Goal: Task Accomplishment & Management: Use online tool/utility

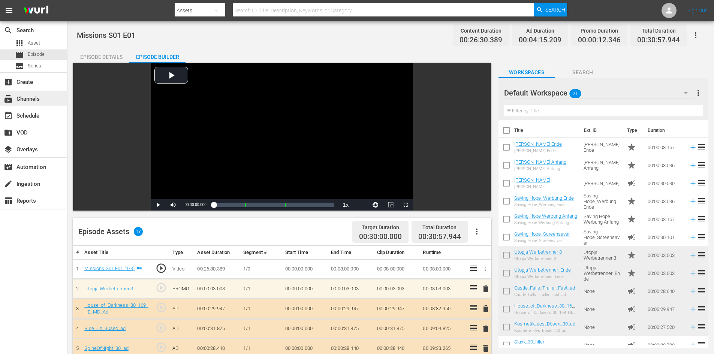
click at [32, 94] on div "subscriptions Channels" at bounding box center [21, 97] width 42 height 7
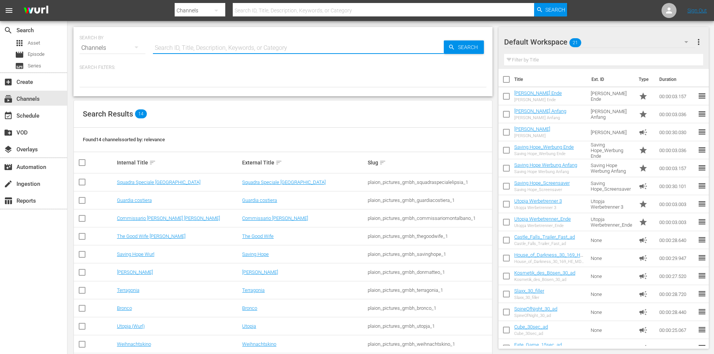
click at [183, 49] on input "text" at bounding box center [298, 48] width 291 height 18
type input "Farmland"
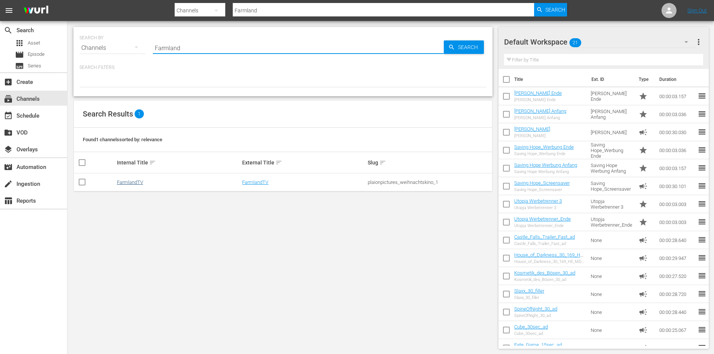
type input "Farmland"
click at [139, 183] on link "FarmlandTV" at bounding box center [130, 183] width 26 height 6
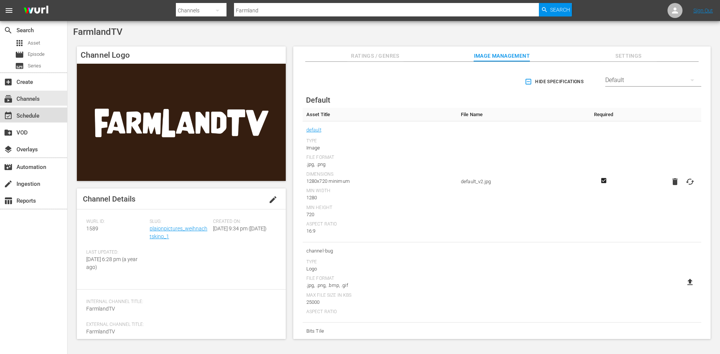
click at [37, 117] on div "event_available Schedule" at bounding box center [21, 114] width 42 height 7
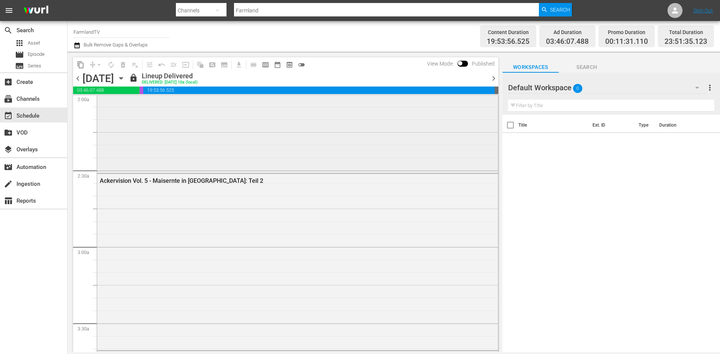
scroll to position [412, 0]
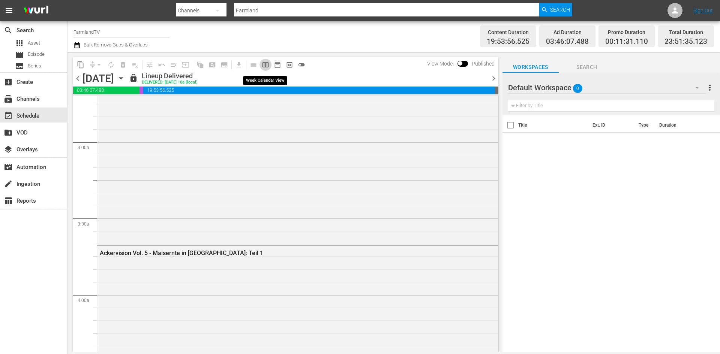
click at [268, 65] on span "calendar_view_week_outlined" at bounding box center [265, 64] width 7 height 7
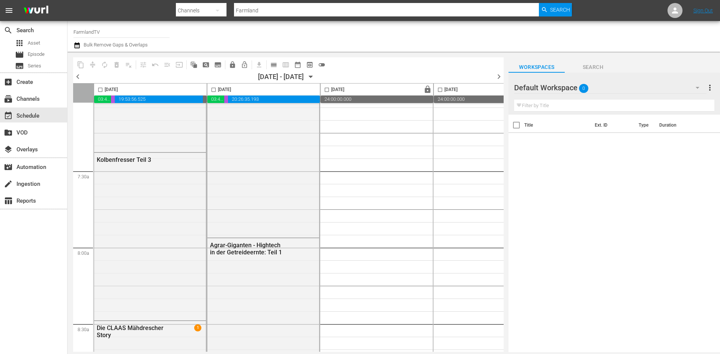
scroll to position [1199, 0]
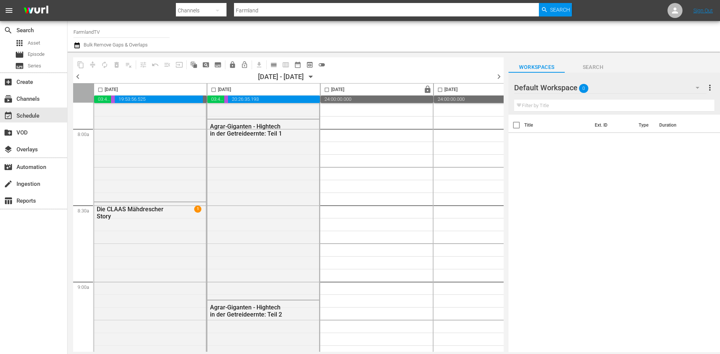
click at [569, 90] on div "Default Workspace 0" at bounding box center [610, 87] width 192 height 21
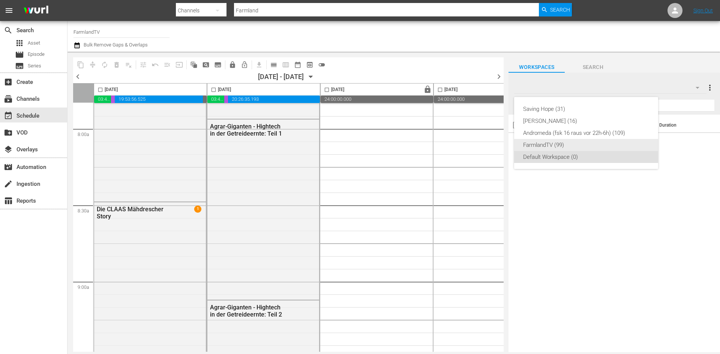
click at [567, 148] on div "FarmlandTV (99)" at bounding box center [586, 145] width 126 height 12
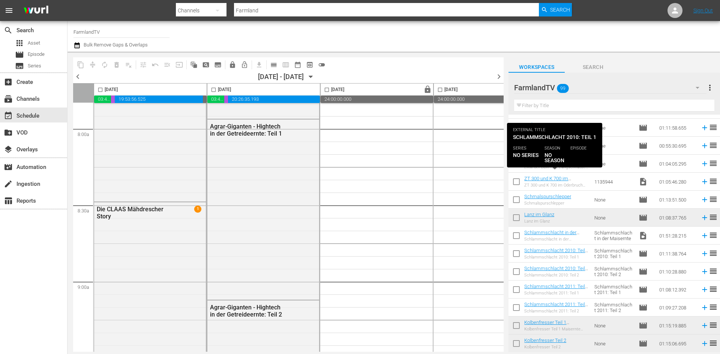
scroll to position [600, 0]
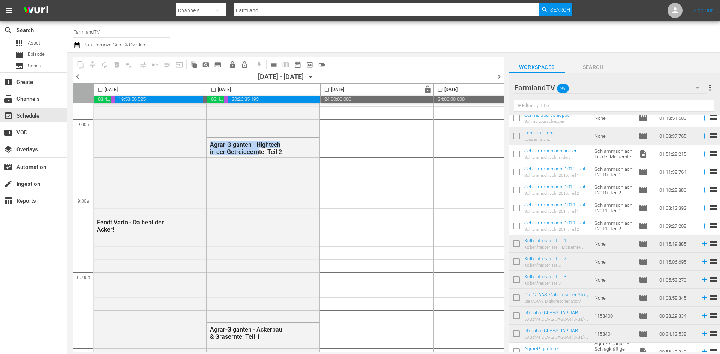
drag, startPoint x: 258, startPoint y: 349, endPoint x: 284, endPoint y: 349, distance: 26.2
click at [284, 349] on div "Monday, September 29th 03:46:07.488 00:11:31.110 19:53:56.525 00:08:24.877 Tues…" at bounding box center [288, 217] width 430 height 269
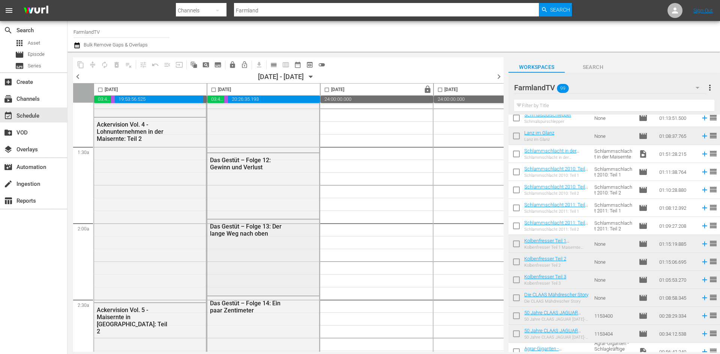
scroll to position [0, 0]
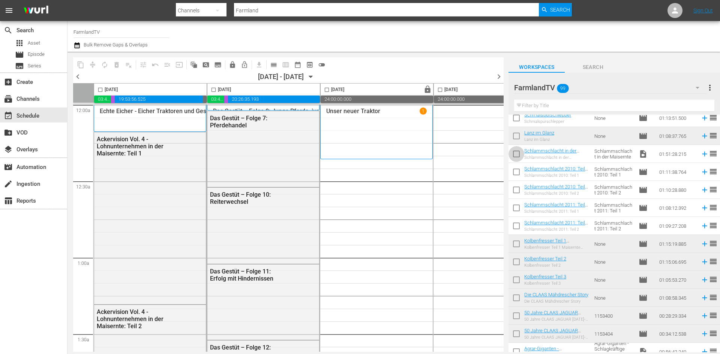
click at [515, 156] on input "checkbox" at bounding box center [516, 156] width 16 height 16
checkbox input "true"
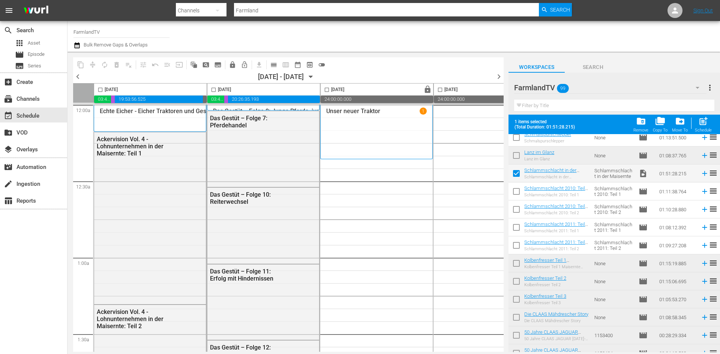
click at [518, 193] on input "checkbox" at bounding box center [516, 193] width 16 height 16
checkbox input "true"
click at [518, 211] on input "checkbox" at bounding box center [516, 211] width 16 height 16
checkbox input "true"
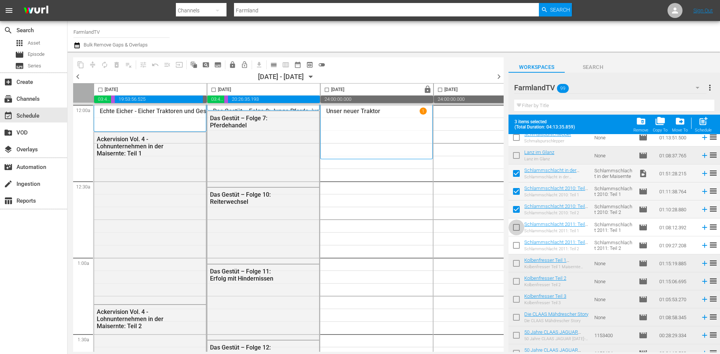
click at [518, 229] on input "checkbox" at bounding box center [516, 229] width 16 height 16
checkbox input "true"
click at [516, 246] on input "checkbox" at bounding box center [516, 247] width 16 height 16
checkbox input "true"
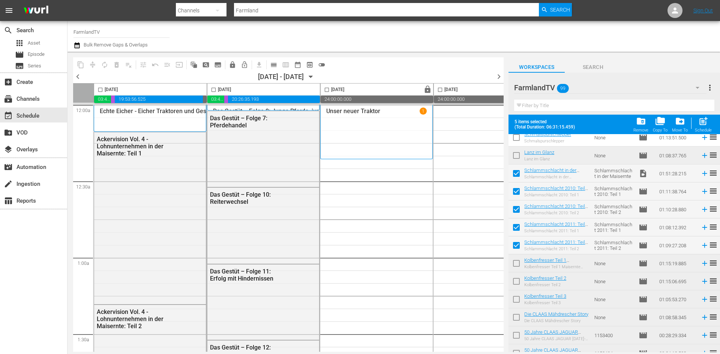
click at [328, 90] on input "checkbox" at bounding box center [326, 91] width 9 height 9
checkbox input "true"
click at [699, 121] on span "post_add" at bounding box center [703, 121] width 10 height 10
checkbox input "false"
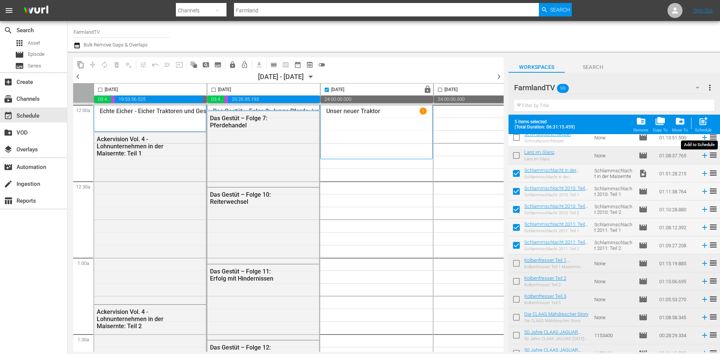
checkbox input "false"
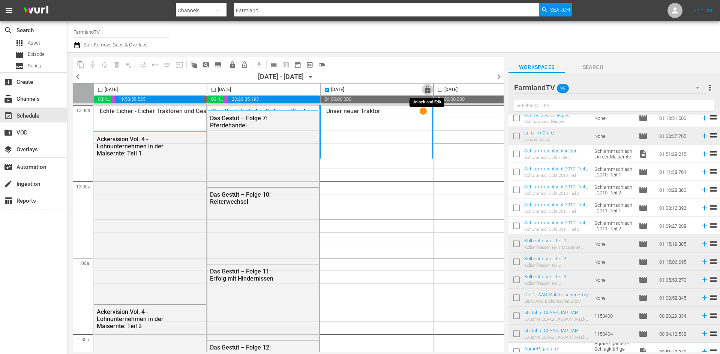
click at [424, 89] on span "lock" at bounding box center [427, 89] width 9 height 9
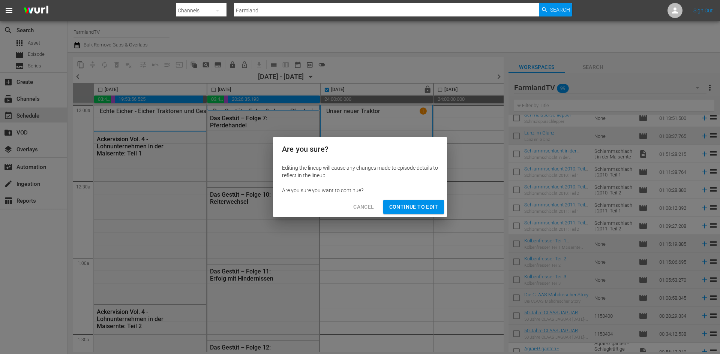
click at [429, 204] on span "Continue to Edit" at bounding box center [413, 206] width 49 height 9
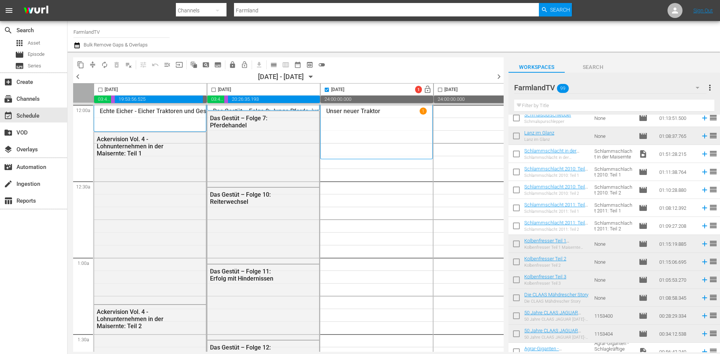
drag, startPoint x: 515, startPoint y: 153, endPoint x: 518, endPoint y: 166, distance: 13.3
click at [516, 153] on input "checkbox" at bounding box center [516, 156] width 16 height 16
checkbox input "true"
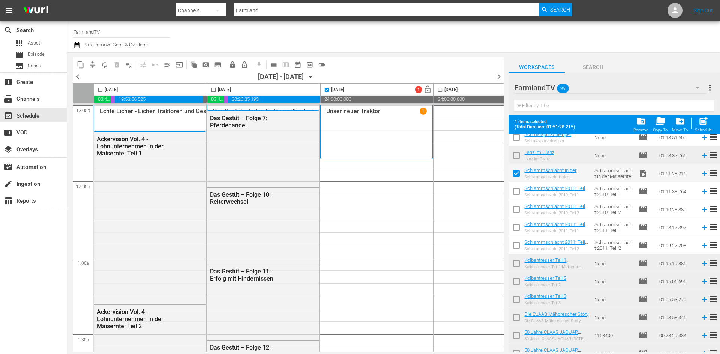
click at [514, 191] on input "checkbox" at bounding box center [516, 193] width 16 height 16
checkbox input "true"
click at [514, 210] on input "checkbox" at bounding box center [516, 211] width 16 height 16
checkbox input "true"
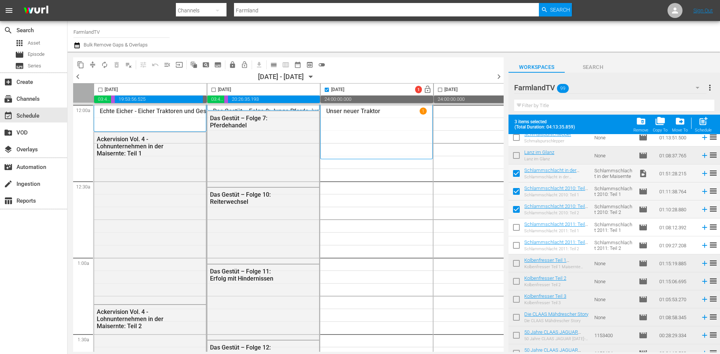
click at [515, 229] on input "checkbox" at bounding box center [516, 229] width 16 height 16
checkbox input "true"
click at [516, 247] on input "checkbox" at bounding box center [516, 247] width 16 height 16
checkbox input "true"
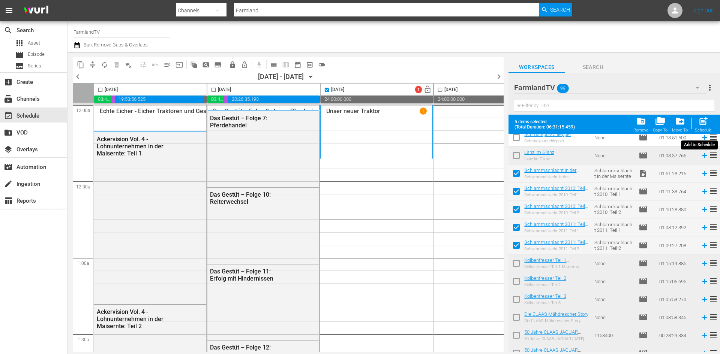
click at [709, 121] on div "post_add Schedule" at bounding box center [703, 124] width 17 height 16
checkbox input "false"
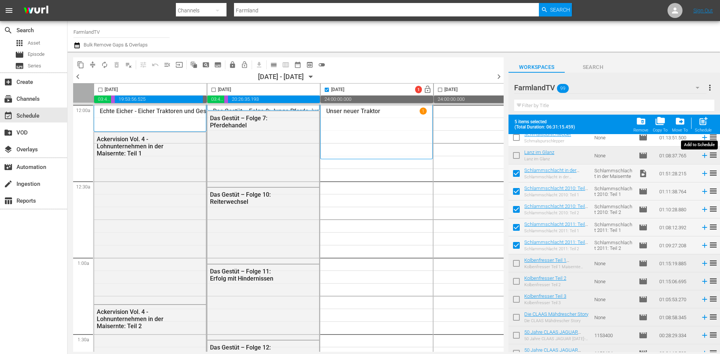
checkbox input "false"
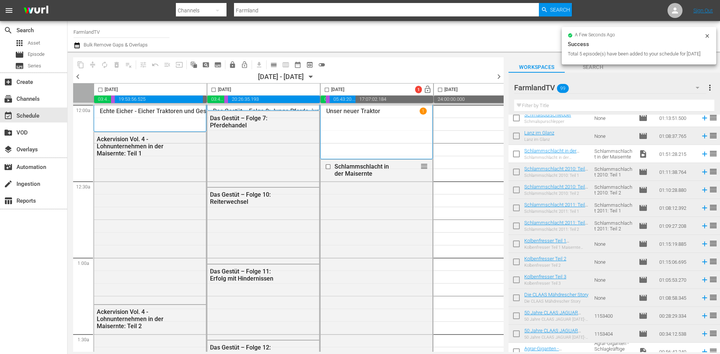
checkbox input "false"
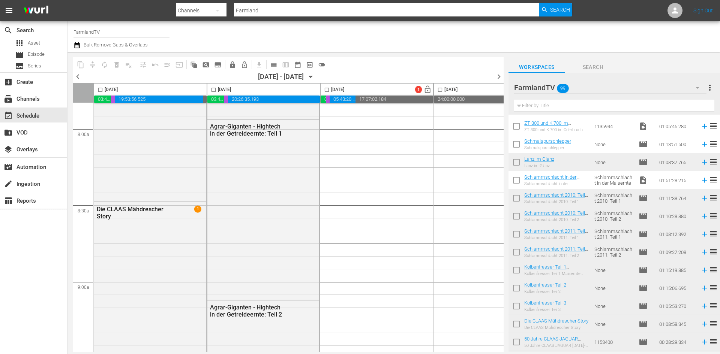
scroll to position [525, 0]
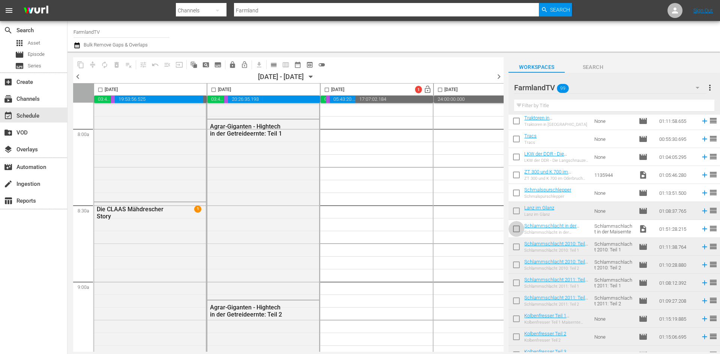
click at [518, 229] on input "checkbox" at bounding box center [516, 231] width 16 height 16
checkbox input "true"
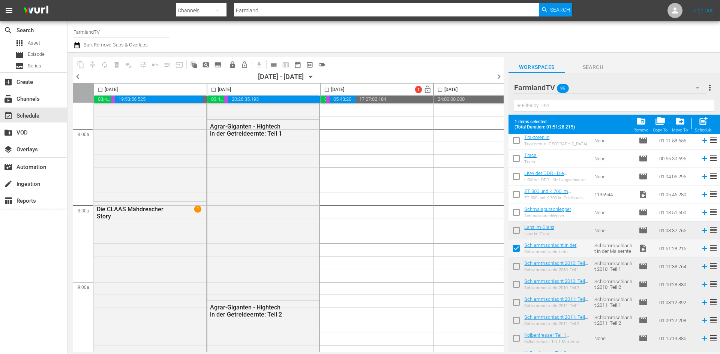
drag, startPoint x: 328, startPoint y: 89, endPoint x: 355, endPoint y: 110, distance: 35.0
click at [328, 89] on input "checkbox" at bounding box center [326, 91] width 9 height 9
checkbox input "true"
click at [700, 124] on span "post_add" at bounding box center [703, 121] width 10 height 10
checkbox input "false"
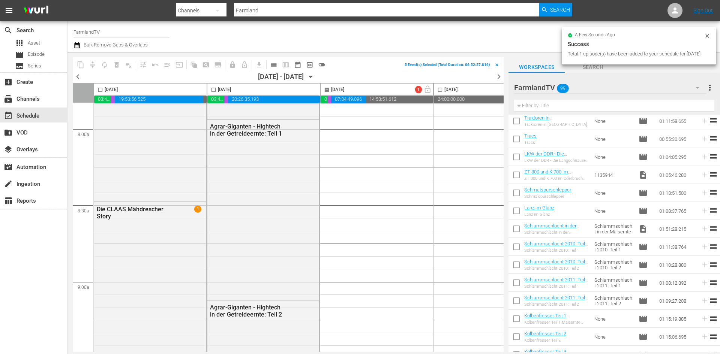
checkbox input "false"
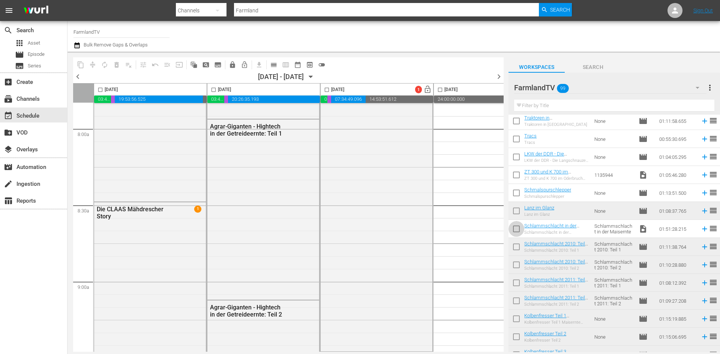
click at [518, 230] on input "checkbox" at bounding box center [516, 231] width 16 height 16
checkbox input "true"
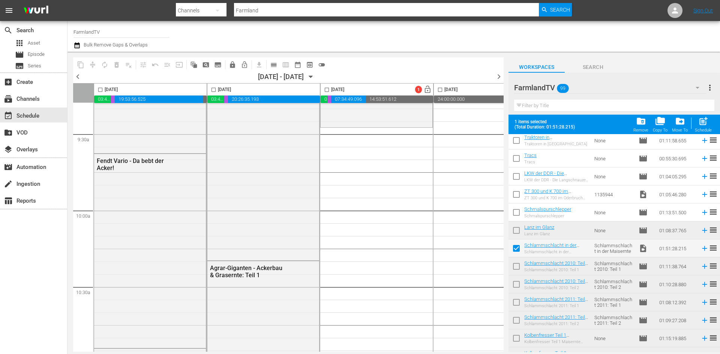
scroll to position [1424, 0]
click at [328, 90] on input "checkbox" at bounding box center [326, 91] width 9 height 9
checkbox input "true"
click at [710, 128] on div "Schedule" at bounding box center [703, 130] width 17 height 5
checkbox input "false"
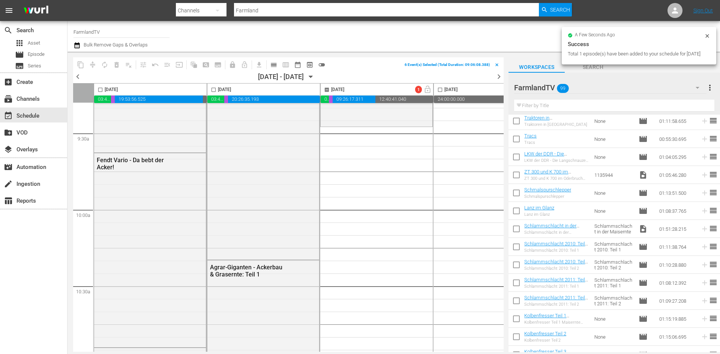
checkbox input "false"
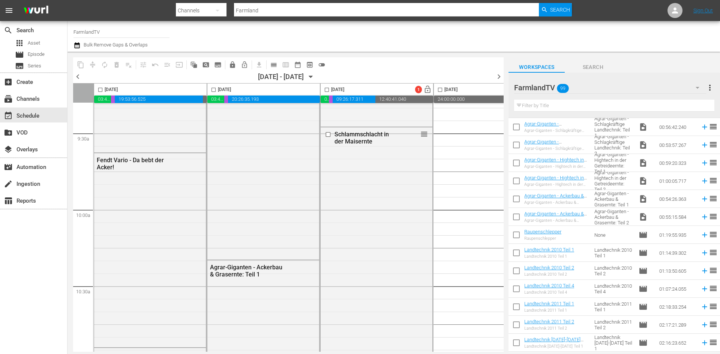
scroll to position [862, 0]
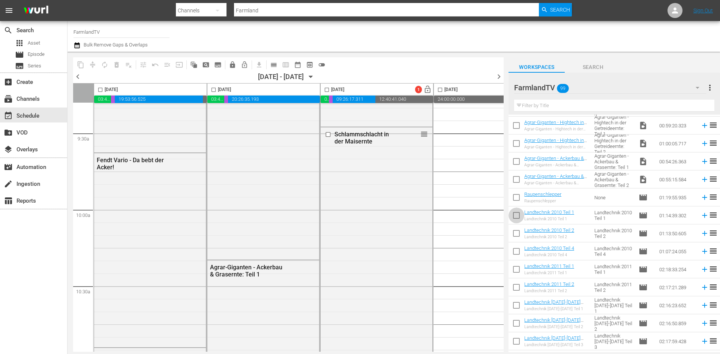
click at [518, 216] on input "checkbox" at bounding box center [516, 217] width 16 height 16
checkbox input "true"
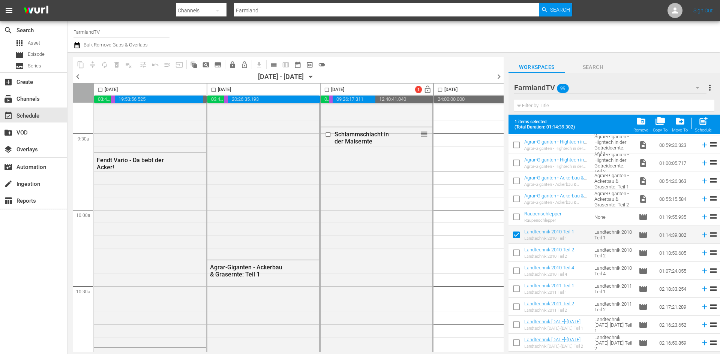
click at [518, 253] on input "checkbox" at bounding box center [516, 255] width 16 height 16
checkbox input "true"
click at [518, 271] on input "checkbox" at bounding box center [516, 273] width 16 height 16
checkbox input "true"
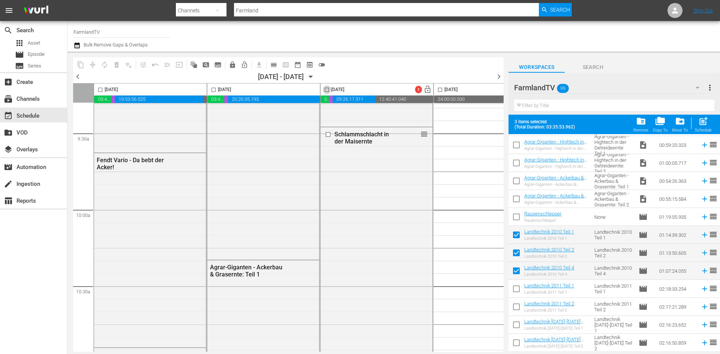
click at [328, 90] on input "checkbox" at bounding box center [326, 91] width 9 height 9
checkbox input "true"
click at [705, 125] on span "post_add" at bounding box center [703, 121] width 10 height 10
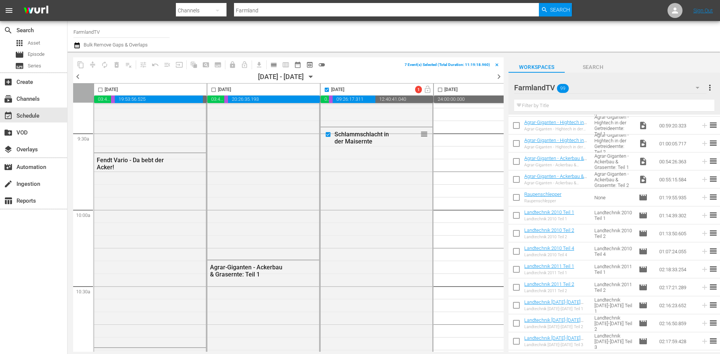
checkbox input "false"
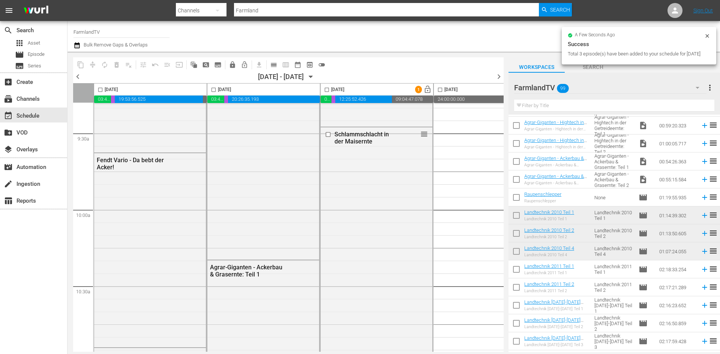
checkbox input "false"
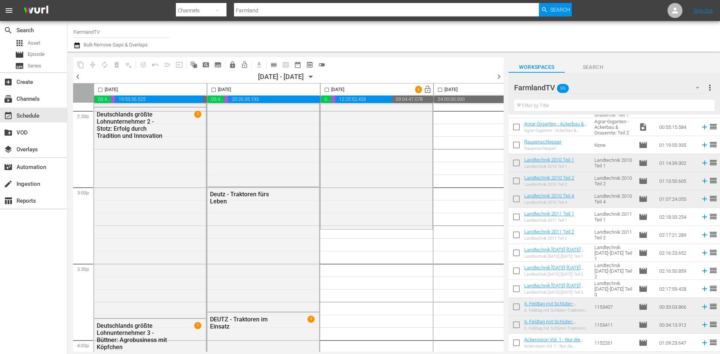
scroll to position [802, 0]
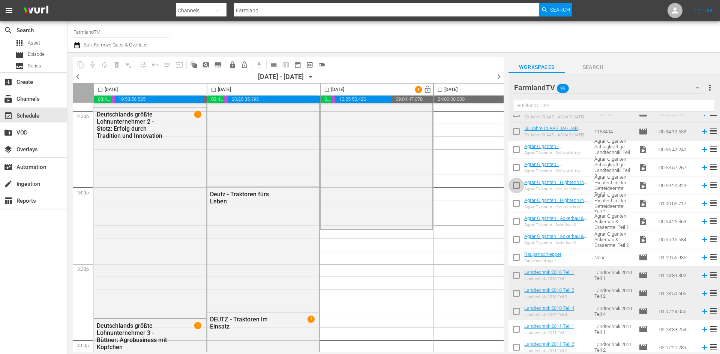
click at [516, 185] on input "checkbox" at bounding box center [516, 187] width 16 height 16
checkbox input "true"
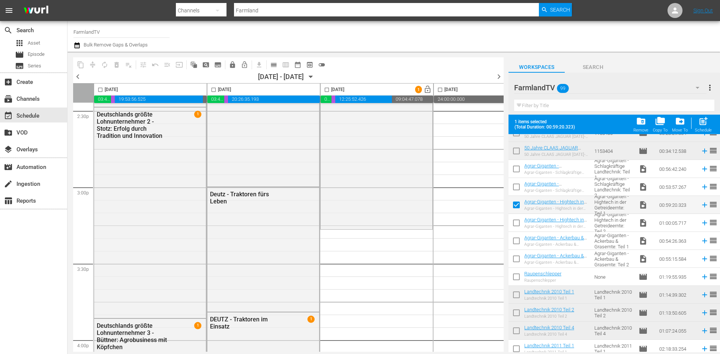
click at [519, 222] on input "checkbox" at bounding box center [516, 225] width 16 height 16
checkbox input "true"
click at [517, 243] on input "checkbox" at bounding box center [516, 243] width 16 height 16
checkbox input "true"
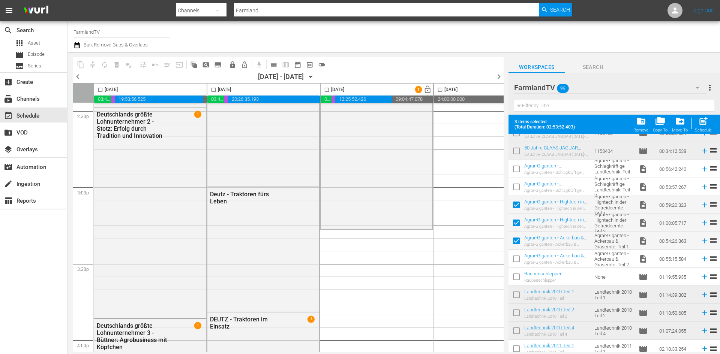
click at [518, 258] on input "checkbox" at bounding box center [516, 261] width 16 height 16
checkbox input "true"
click at [516, 277] on input "checkbox" at bounding box center [516, 279] width 16 height 16
checkbox input "true"
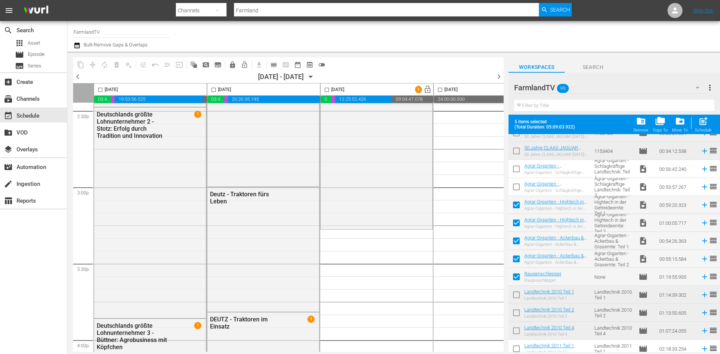
click at [328, 90] on input "checkbox" at bounding box center [326, 91] width 9 height 9
checkbox input "true"
click at [707, 123] on span "post_add" at bounding box center [703, 121] width 10 height 10
checkbox input "false"
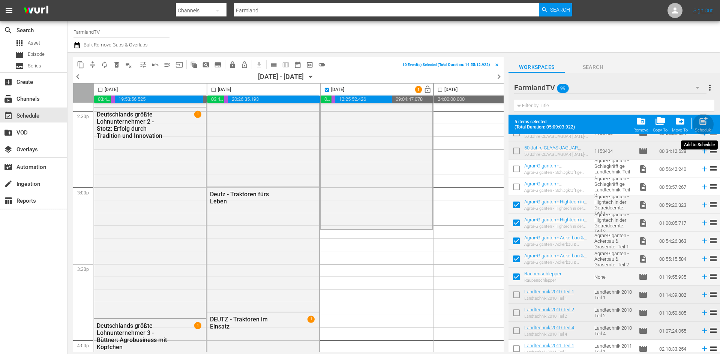
checkbox input "false"
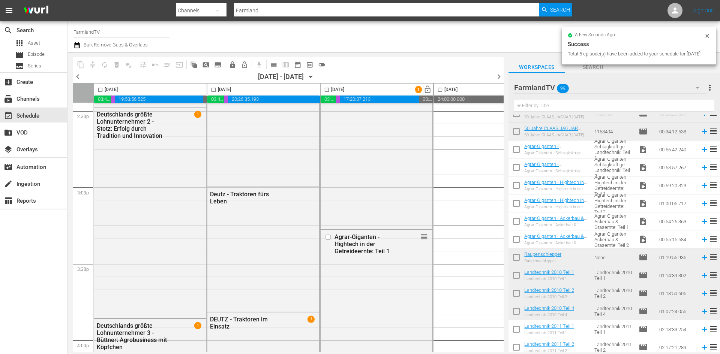
checkbox input "false"
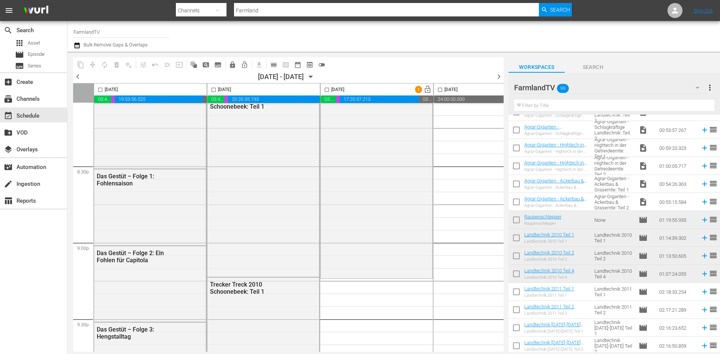
scroll to position [877, 0]
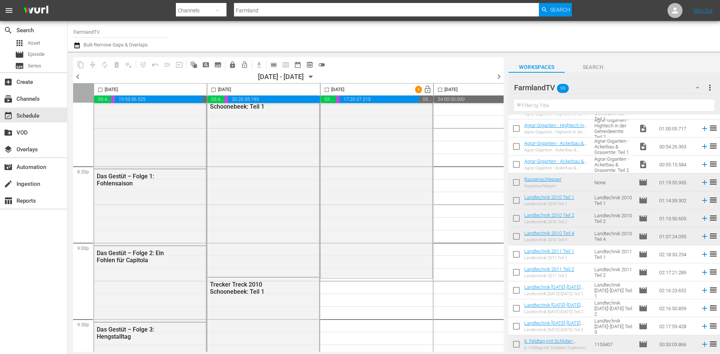
click at [516, 293] on input "checkbox" at bounding box center [516, 292] width 16 height 16
checkbox input "true"
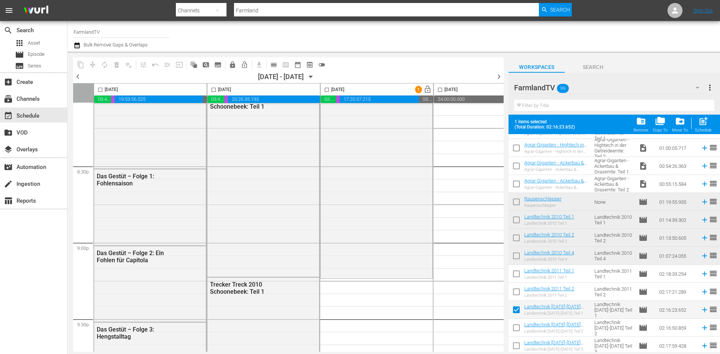
click at [517, 328] on input "checkbox" at bounding box center [516, 330] width 16 height 16
checkbox input "true"
click at [517, 346] on input "checkbox" at bounding box center [516, 348] width 16 height 16
checkbox input "true"
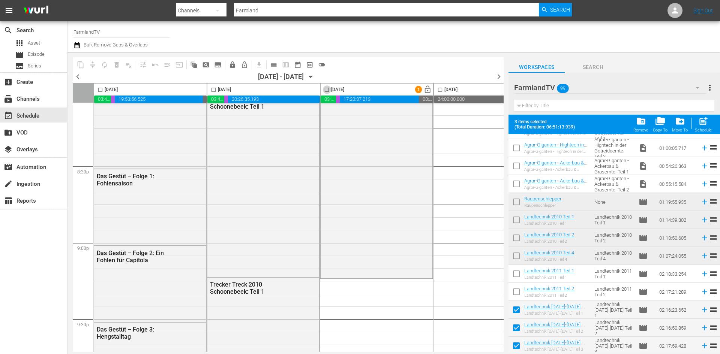
click at [326, 88] on input "checkbox" at bounding box center [326, 91] width 9 height 9
checkbox input "true"
click at [710, 123] on div "post_add Schedule" at bounding box center [703, 124] width 17 height 16
checkbox input "false"
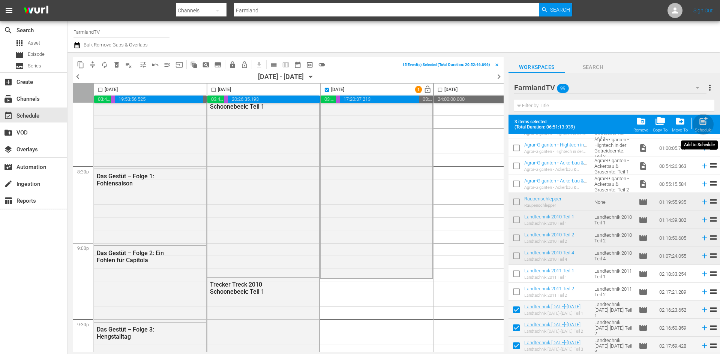
checkbox input "false"
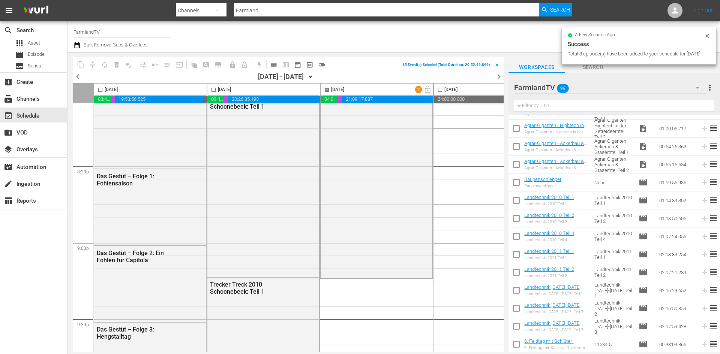
checkbox input "false"
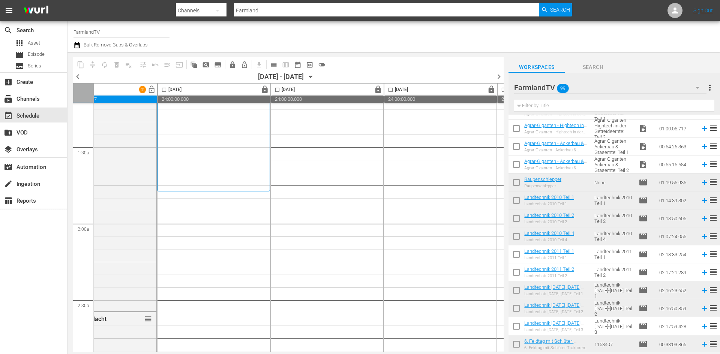
scroll to position [187, 276]
click at [518, 328] on input "checkbox" at bounding box center [516, 328] width 16 height 16
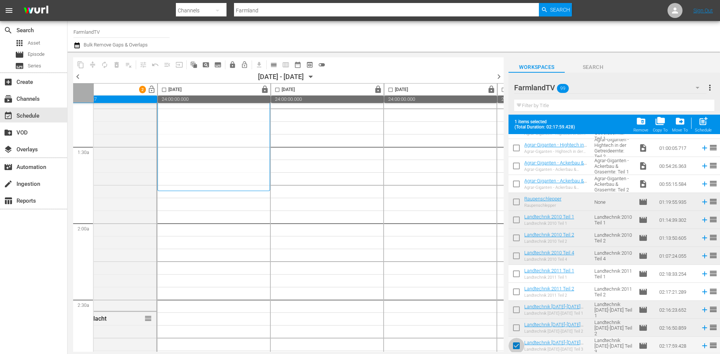
click at [516, 345] on input "checkbox" at bounding box center [516, 348] width 16 height 16
checkbox input "false"
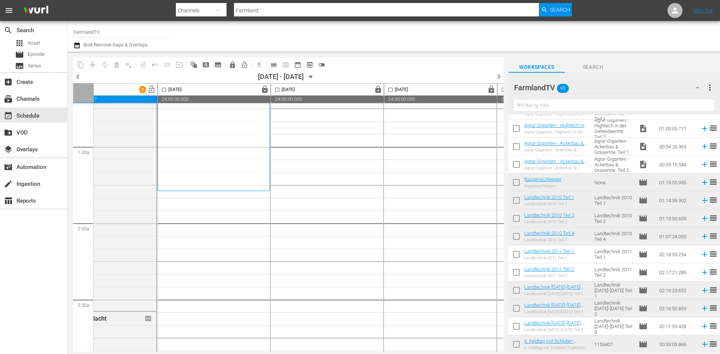
click at [515, 253] on input "checkbox" at bounding box center [516, 256] width 16 height 16
checkbox input "true"
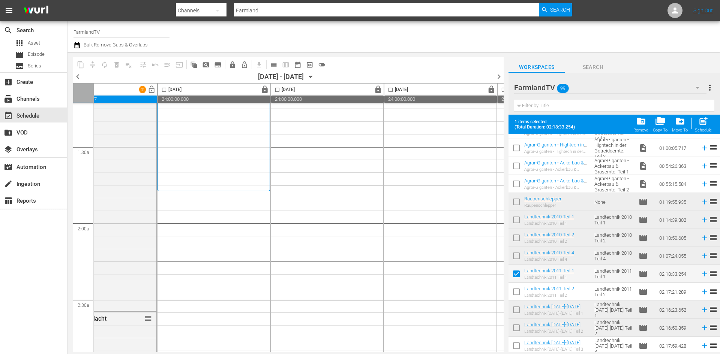
click at [517, 295] on input "checkbox" at bounding box center [516, 294] width 16 height 16
checkbox input "true"
click at [165, 90] on input "checkbox" at bounding box center [164, 91] width 9 height 9
checkbox input "true"
click at [713, 120] on button "post_add Schedule" at bounding box center [702, 124] width 21 height 21
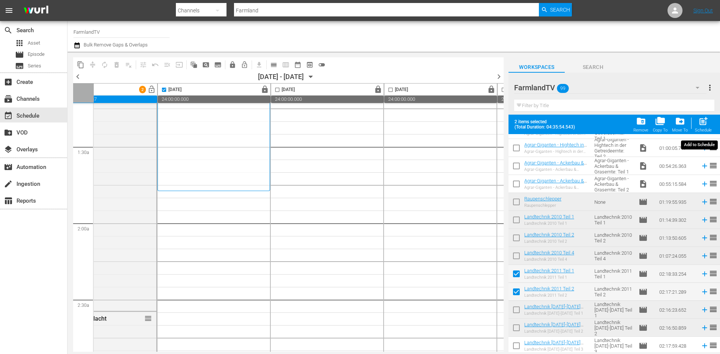
checkbox input "false"
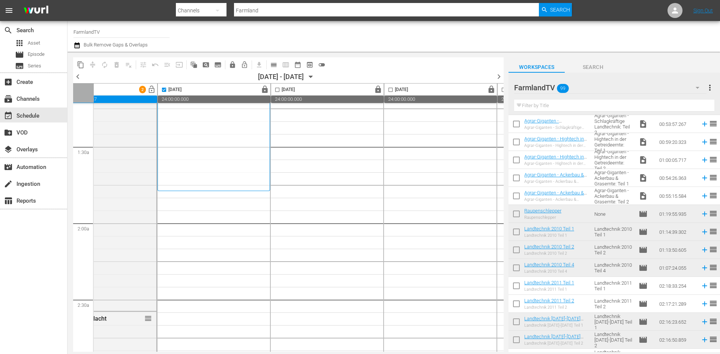
scroll to position [802, 0]
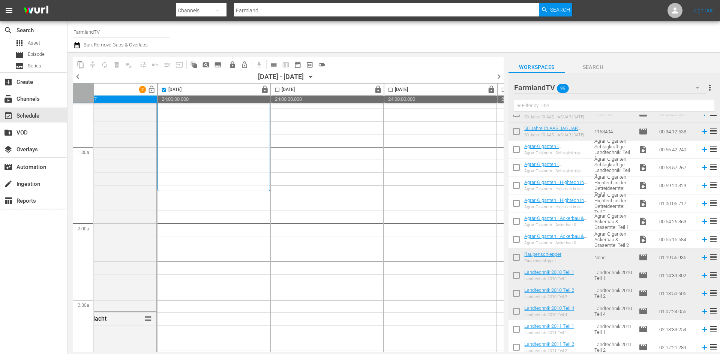
drag, startPoint x: 515, startPoint y: 148, endPoint x: 515, endPoint y: 162, distance: 13.5
click at [515, 148] on input "checkbox" at bounding box center [516, 151] width 16 height 16
checkbox input "true"
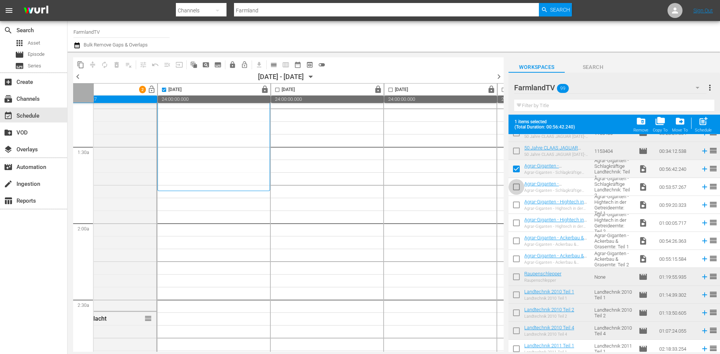
click at [518, 187] on input "checkbox" at bounding box center [516, 189] width 16 height 16
checkbox input "true"
click at [518, 204] on input "checkbox" at bounding box center [516, 207] width 16 height 16
checkbox input "true"
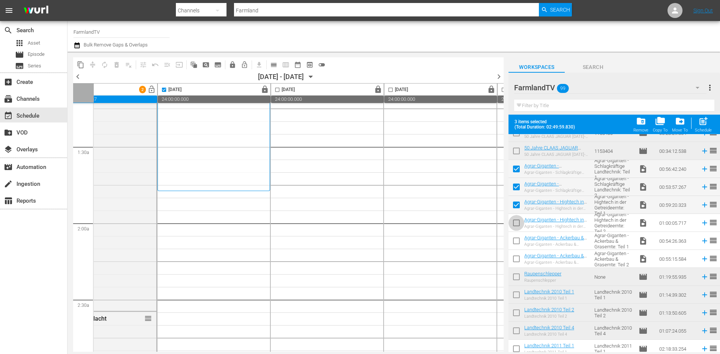
click at [518, 221] on input "checkbox" at bounding box center [516, 225] width 16 height 16
checkbox input "true"
click at [516, 242] on input "checkbox" at bounding box center [516, 243] width 16 height 16
checkbox input "true"
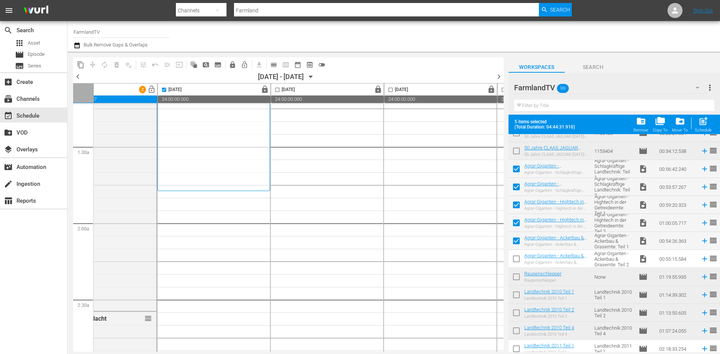
click at [516, 258] on input "checkbox" at bounding box center [516, 261] width 16 height 16
checkbox input "true"
click at [698, 122] on span "post_add" at bounding box center [703, 121] width 10 height 10
checkbox input "false"
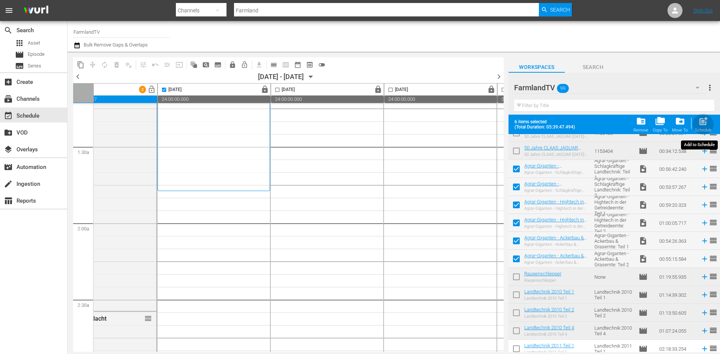
checkbox input "false"
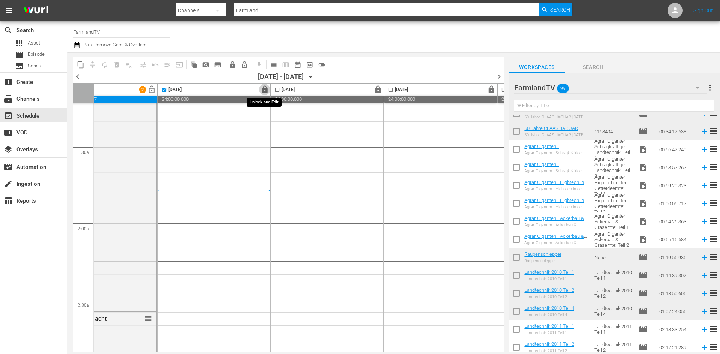
click at [263, 90] on span "lock" at bounding box center [264, 89] width 9 height 9
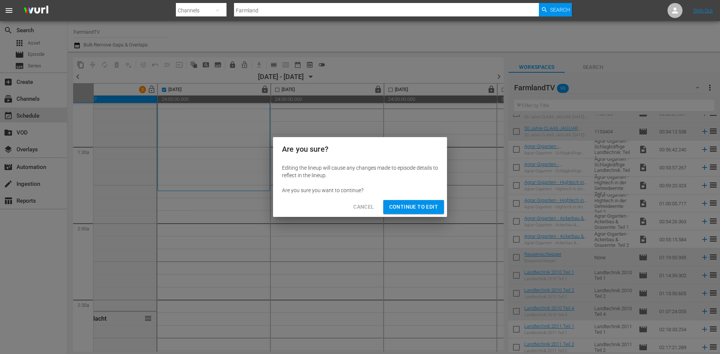
click at [395, 205] on span "Continue to Edit" at bounding box center [413, 206] width 49 height 9
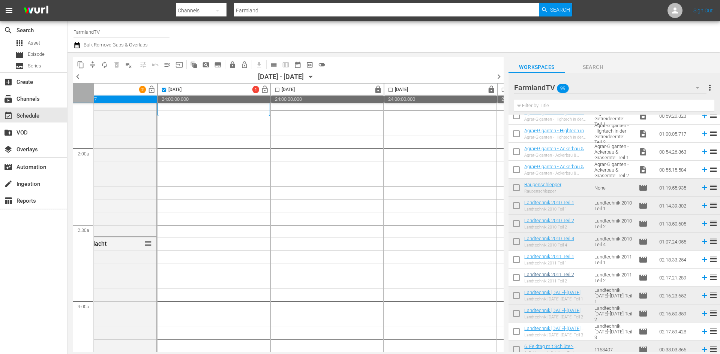
scroll to position [877, 0]
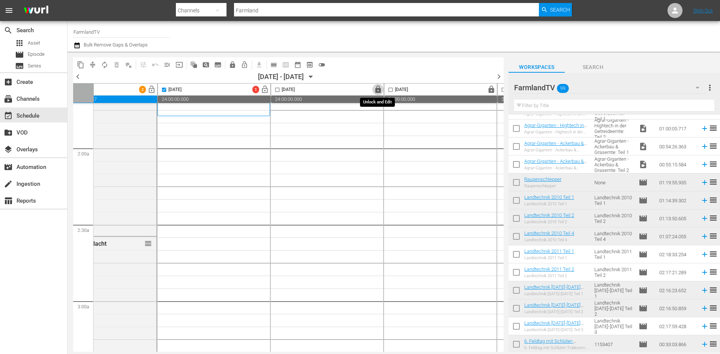
click at [375, 87] on span "lock" at bounding box center [378, 89] width 9 height 9
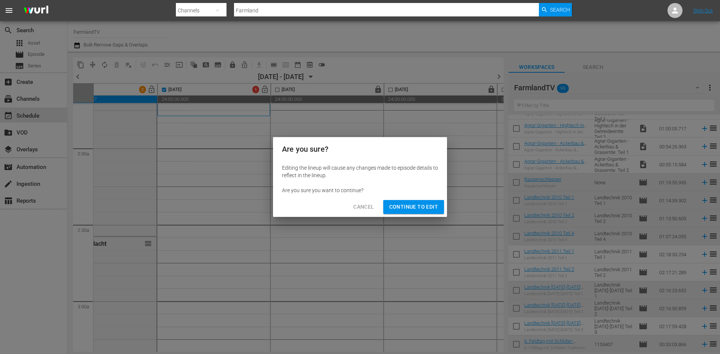
click at [429, 208] on span "Continue to Edit" at bounding box center [413, 206] width 49 height 9
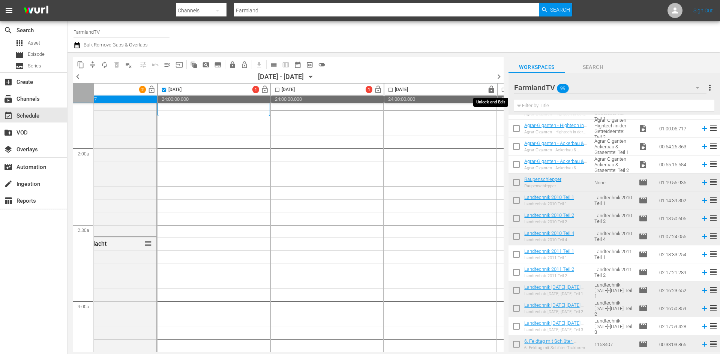
click at [491, 88] on span "lock" at bounding box center [491, 89] width 9 height 9
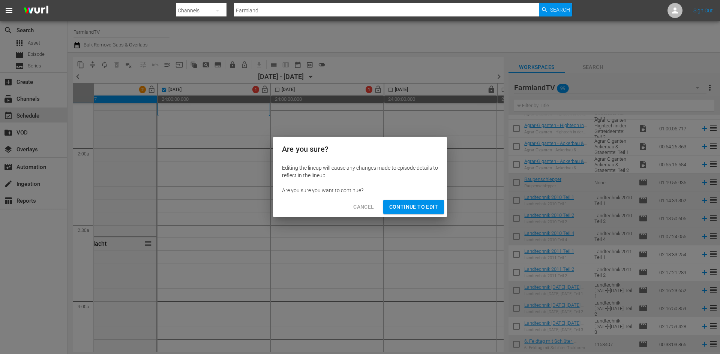
click at [436, 203] on span "Continue to Edit" at bounding box center [413, 206] width 49 height 9
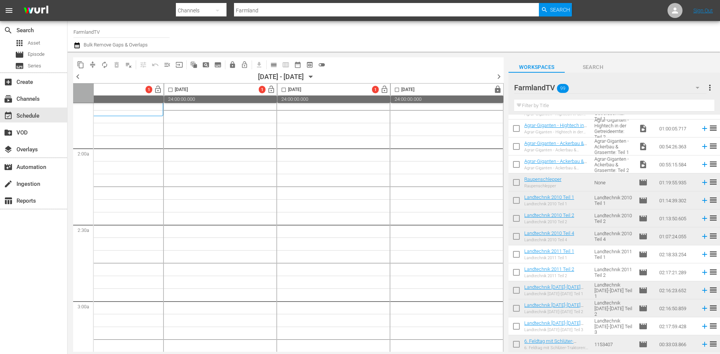
scroll to position [262, 386]
click at [494, 87] on span "lock" at bounding box center [497, 89] width 9 height 9
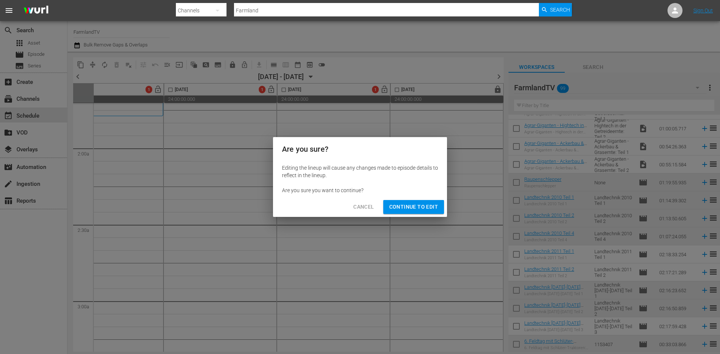
click at [438, 208] on button "Continue to Edit" at bounding box center [413, 207] width 61 height 14
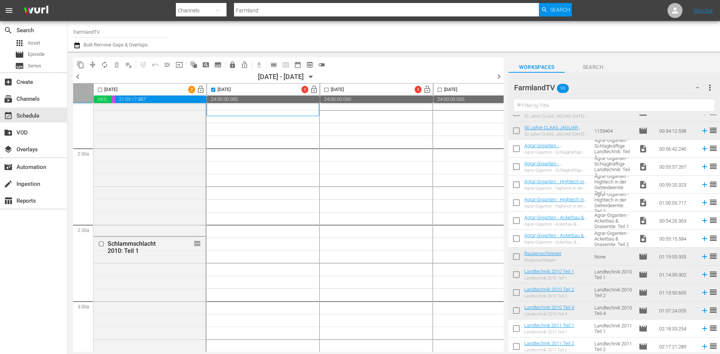
scroll to position [802, 0]
click at [516, 150] on input "checkbox" at bounding box center [516, 151] width 16 height 16
checkbox input "true"
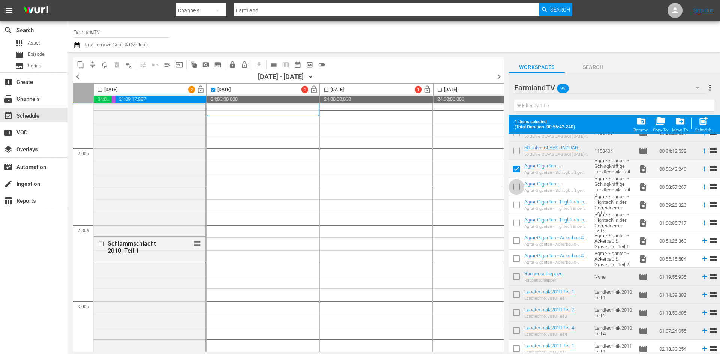
click at [515, 187] on input "checkbox" at bounding box center [516, 189] width 16 height 16
checkbox input "true"
click at [516, 206] on input "checkbox" at bounding box center [516, 207] width 16 height 16
checkbox input "true"
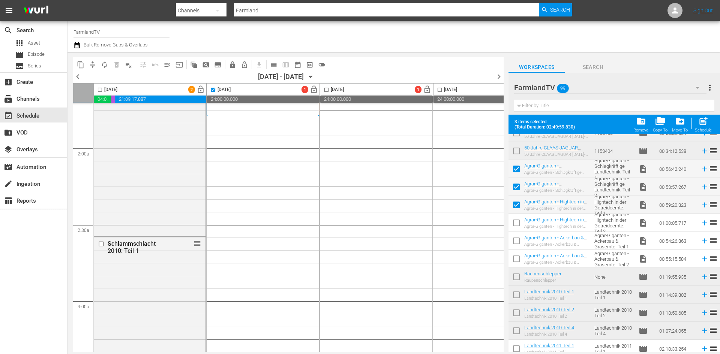
click at [517, 223] on input "checkbox" at bounding box center [516, 225] width 16 height 16
checkbox input "true"
click at [518, 244] on input "checkbox" at bounding box center [516, 243] width 16 height 16
checkbox input "true"
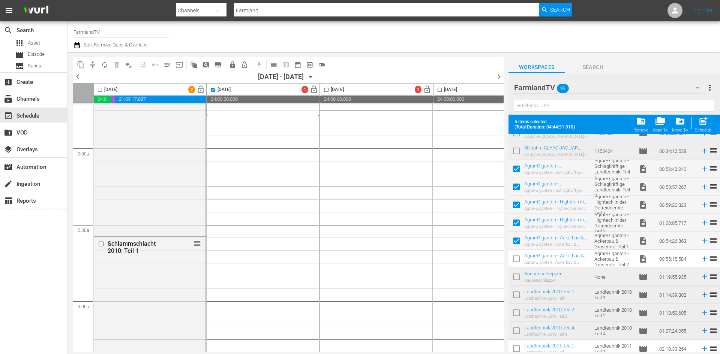
click at [516, 258] on input "checkbox" at bounding box center [516, 261] width 16 height 16
checkbox input "true"
drag, startPoint x: 698, startPoint y: 127, endPoint x: 678, endPoint y: 147, distance: 27.8
click at [698, 127] on div "post_add Schedule" at bounding box center [703, 124] width 17 height 16
checkbox input "false"
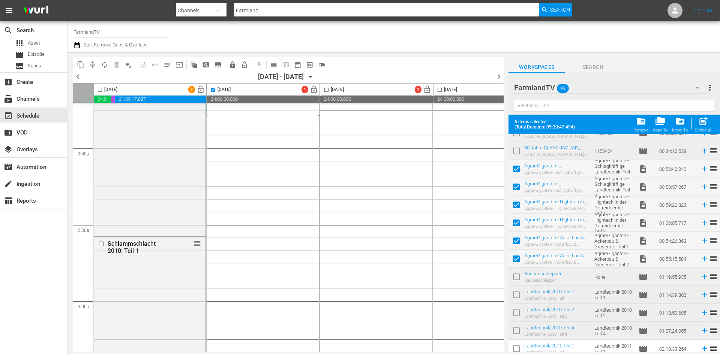
checkbox input "false"
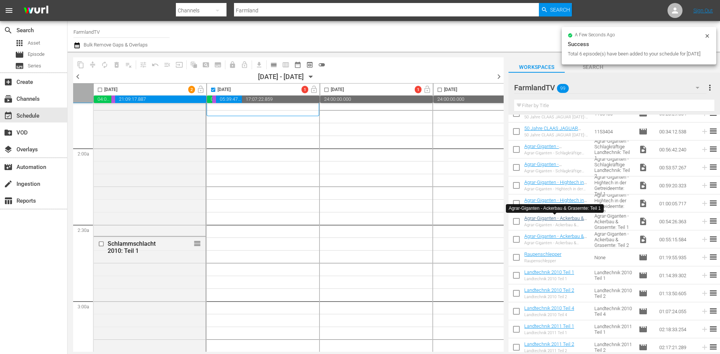
checkbox input "false"
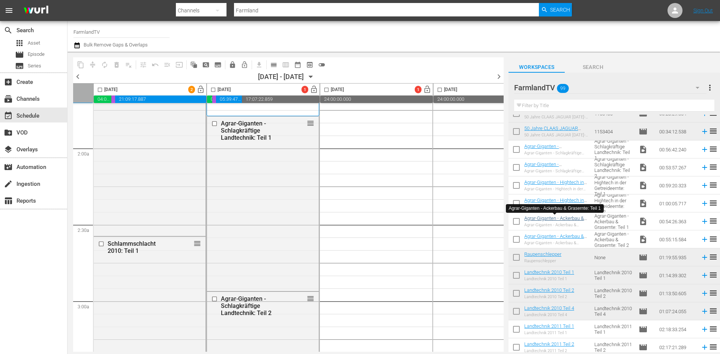
scroll to position [840, 0]
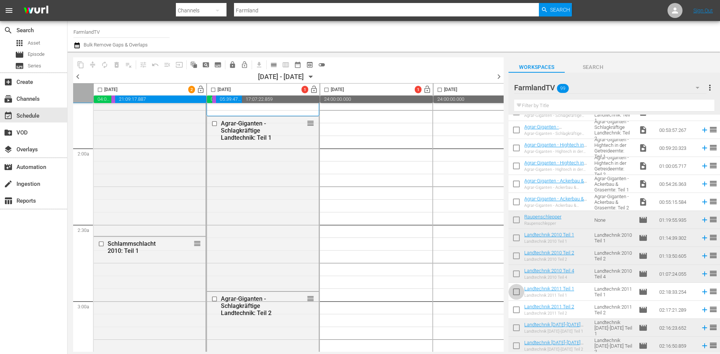
click at [516, 291] on input "checkbox" at bounding box center [516, 294] width 16 height 16
checkbox input "true"
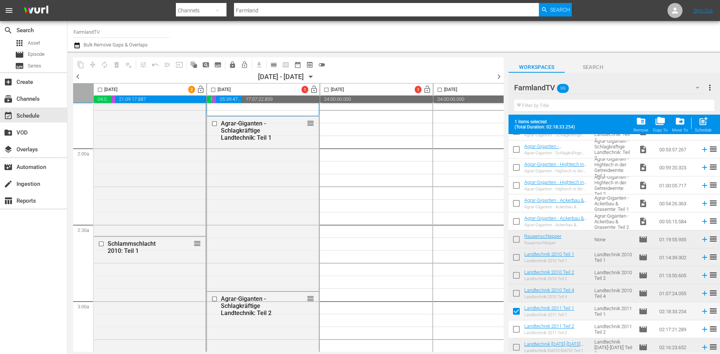
click at [516, 327] on input "checkbox" at bounding box center [516, 331] width 16 height 16
checkbox input "true"
click at [214, 90] on input "checkbox" at bounding box center [213, 91] width 9 height 9
checkbox input "true"
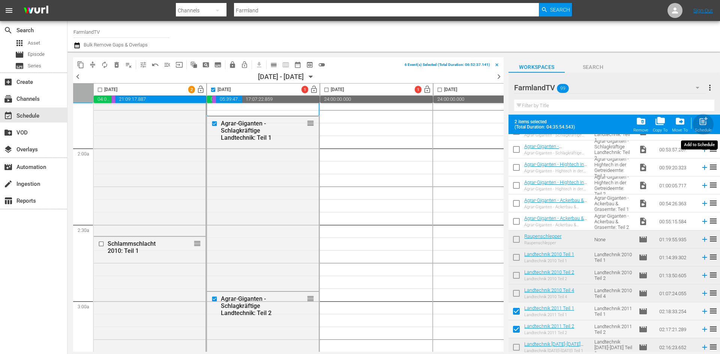
click at [706, 123] on span "post_add" at bounding box center [703, 121] width 10 height 10
checkbox input "false"
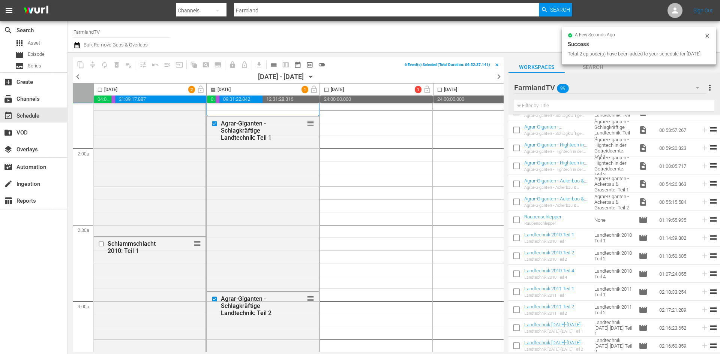
checkbox input "false"
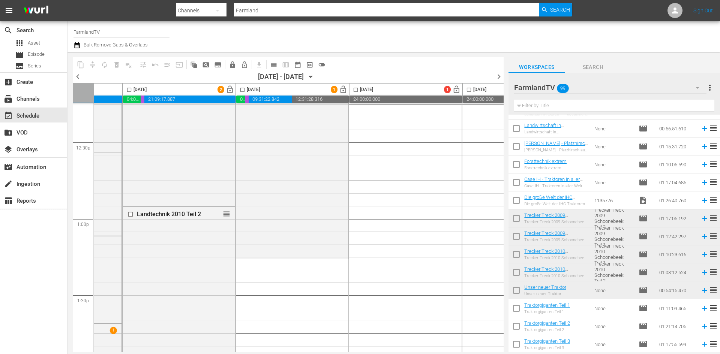
scroll to position [1561, 0]
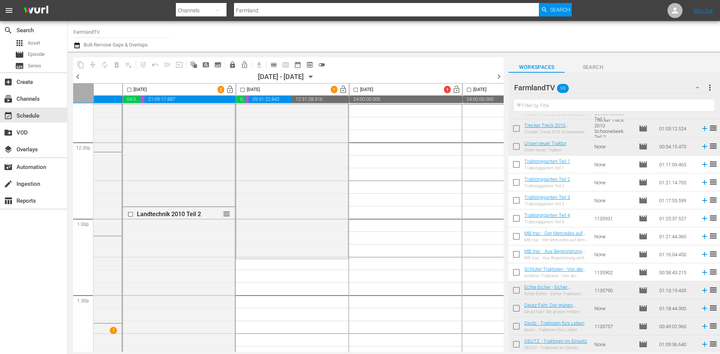
drag, startPoint x: 518, startPoint y: 163, endPoint x: 516, endPoint y: 177, distance: 13.9
click at [518, 163] on input "checkbox" at bounding box center [516, 166] width 16 height 16
checkbox input "true"
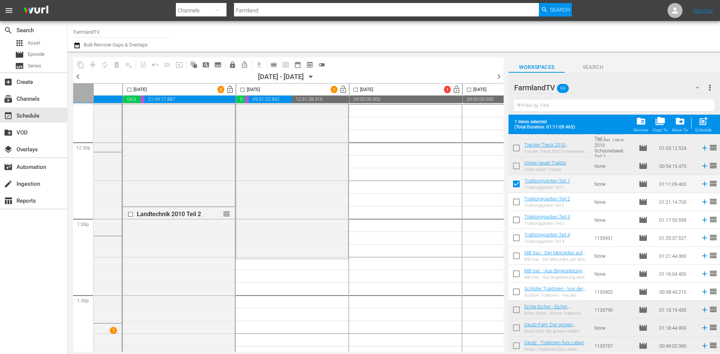
click at [516, 202] on input "checkbox" at bounding box center [516, 204] width 16 height 16
checkbox input "true"
click at [515, 222] on input "checkbox" at bounding box center [516, 222] width 16 height 16
checkbox input "true"
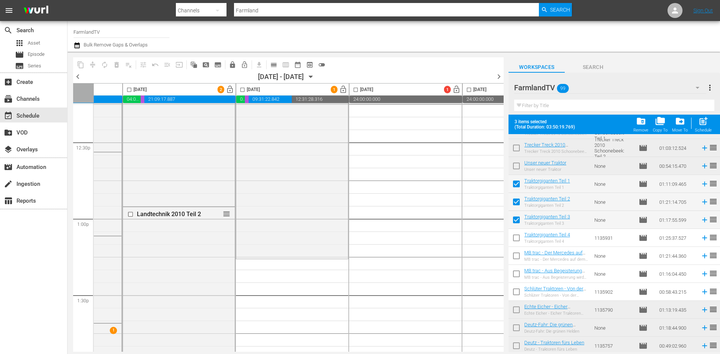
click at [514, 240] on input "checkbox" at bounding box center [516, 240] width 16 height 16
checkbox input "true"
click at [518, 254] on input "checkbox" at bounding box center [516, 258] width 16 height 16
checkbox input "true"
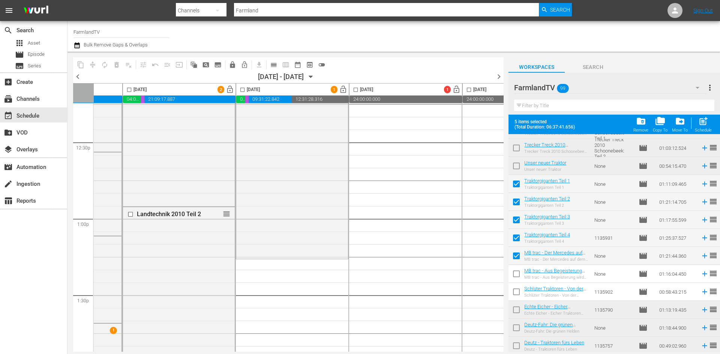
click at [516, 272] on input "checkbox" at bounding box center [516, 276] width 16 height 16
checkbox input "true"
click at [514, 293] on input "checkbox" at bounding box center [516, 294] width 16 height 16
checkbox input "true"
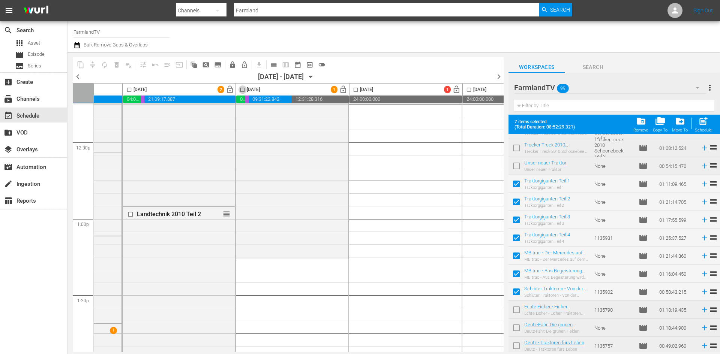
click at [242, 89] on input "checkbox" at bounding box center [242, 91] width 9 height 9
checkbox input "true"
click at [706, 123] on span "post_add" at bounding box center [703, 121] width 10 height 10
checkbox input "false"
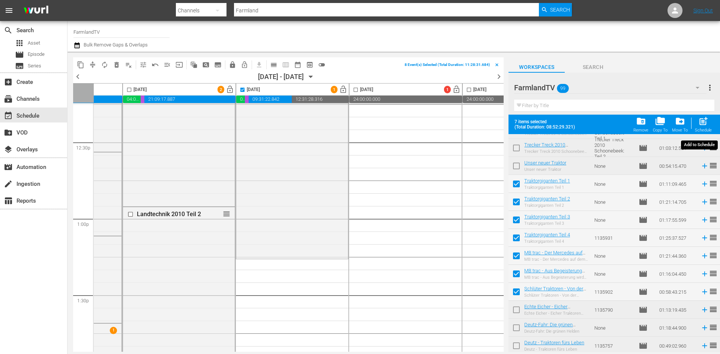
checkbox input "false"
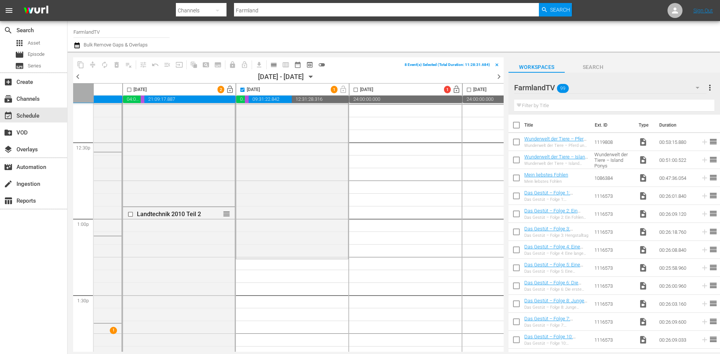
scroll to position [1561, 0]
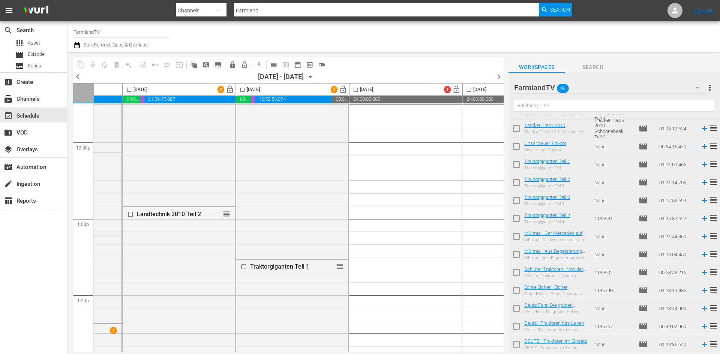
checkbox input "false"
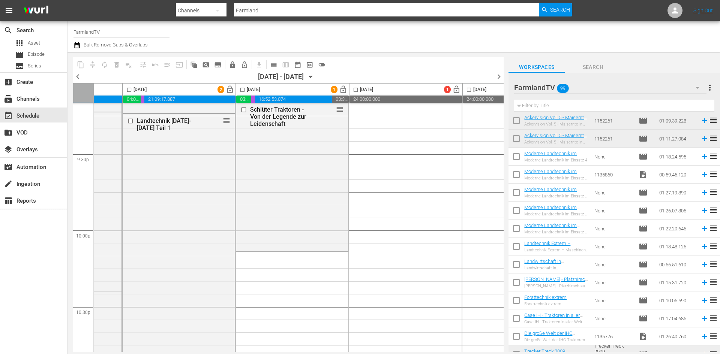
scroll to position [1298, 0]
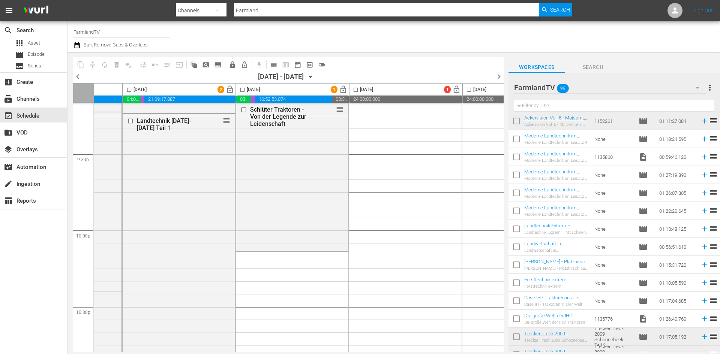
drag, startPoint x: 517, startPoint y: 228, endPoint x: 522, endPoint y: 253, distance: 25.6
click at [517, 228] on input "checkbox" at bounding box center [516, 231] width 16 height 16
checkbox input "true"
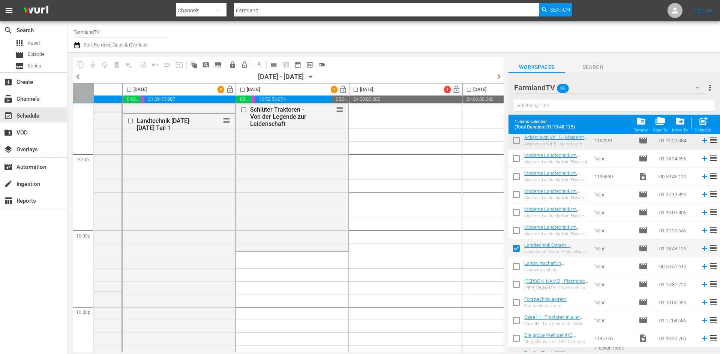
click at [516, 265] on input "checkbox" at bounding box center [516, 268] width 16 height 16
checkbox input "true"
click at [515, 286] on input "checkbox" at bounding box center [516, 286] width 16 height 16
checkbox input "true"
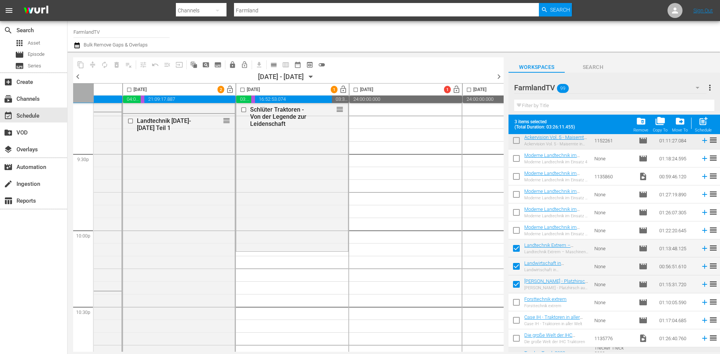
click at [515, 304] on input "checkbox" at bounding box center [516, 304] width 16 height 16
checkbox input "true"
click at [516, 322] on input "checkbox" at bounding box center [516, 322] width 16 height 16
checkbox input "true"
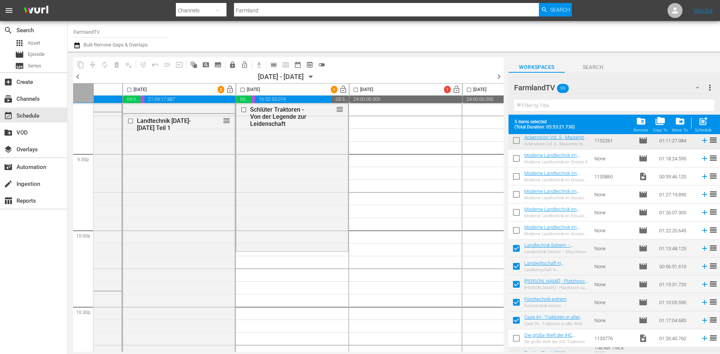
click at [517, 341] on input "checkbox" at bounding box center [516, 340] width 16 height 16
checkbox input "true"
click at [241, 91] on input "checkbox" at bounding box center [242, 91] width 9 height 9
checkbox input "true"
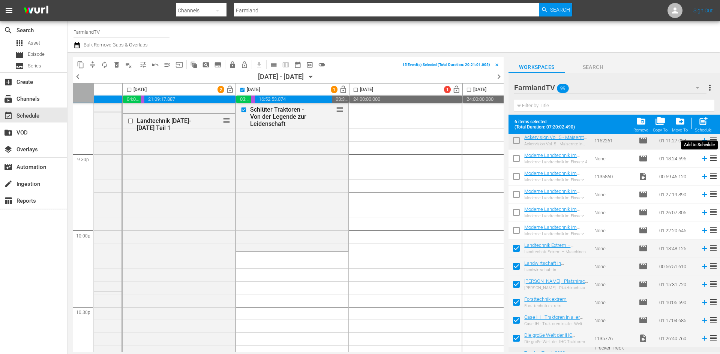
click at [703, 126] on span "post_add" at bounding box center [703, 121] width 10 height 10
checkbox input "false"
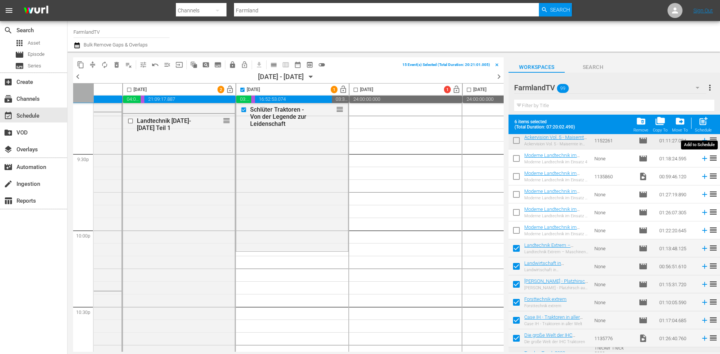
checkbox input "false"
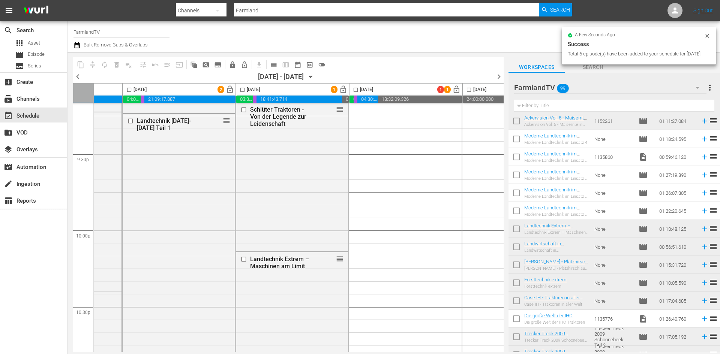
checkbox input "false"
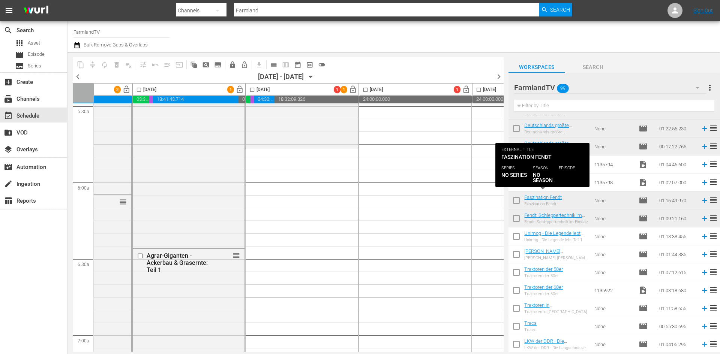
scroll to position [375, 0]
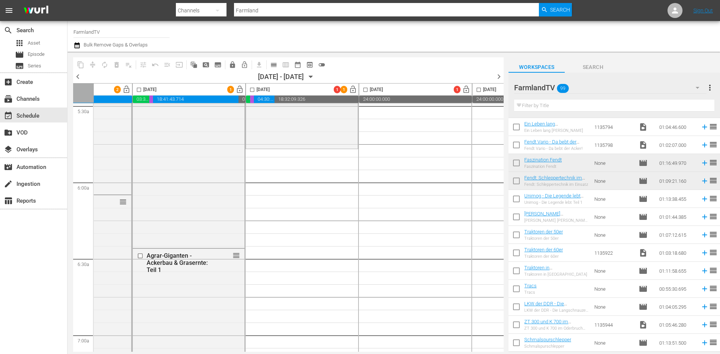
drag, startPoint x: 513, startPoint y: 198, endPoint x: 519, endPoint y: 223, distance: 25.2
click at [513, 198] on input "checkbox" at bounding box center [516, 201] width 16 height 16
checkbox input "true"
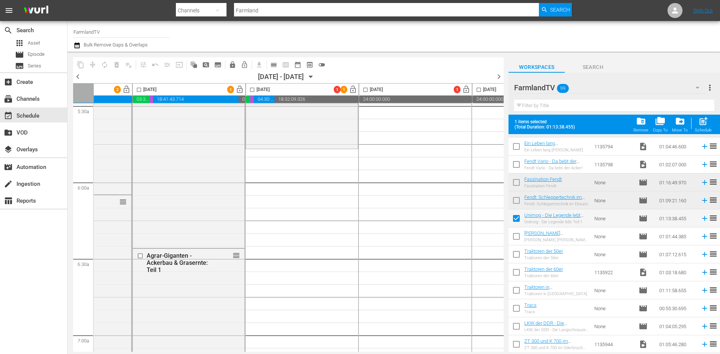
click at [517, 237] on input "checkbox" at bounding box center [516, 238] width 16 height 16
checkbox input "true"
click at [518, 252] on input "checkbox" at bounding box center [516, 256] width 16 height 16
checkbox input "true"
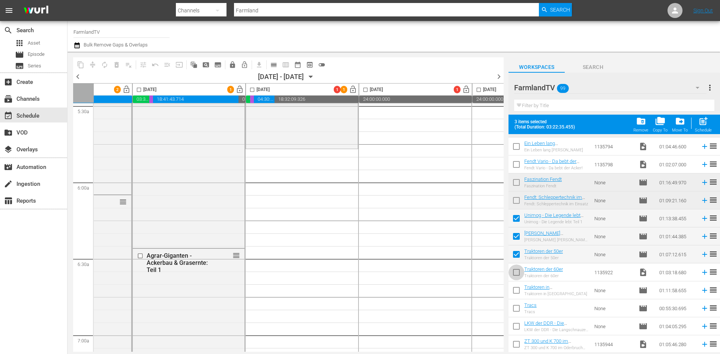
drag, startPoint x: 517, startPoint y: 273, endPoint x: 518, endPoint y: 291, distance: 17.6
click at [518, 273] on input "checkbox" at bounding box center [516, 274] width 16 height 16
checkbox input "true"
click at [518, 290] on input "checkbox" at bounding box center [516, 292] width 16 height 16
checkbox input "true"
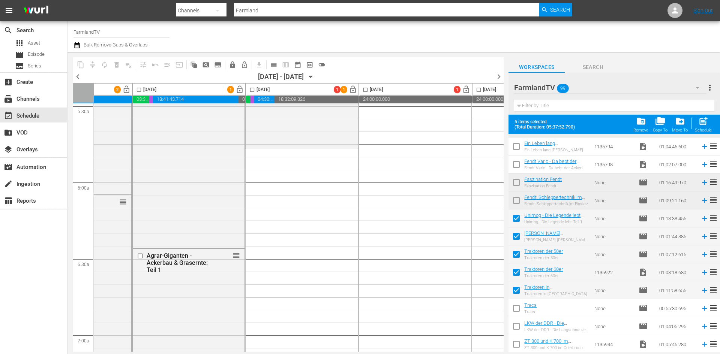
click at [515, 308] on input "checkbox" at bounding box center [516, 310] width 16 height 16
checkbox input "true"
click at [516, 327] on input "checkbox" at bounding box center [516, 328] width 16 height 16
checkbox input "true"
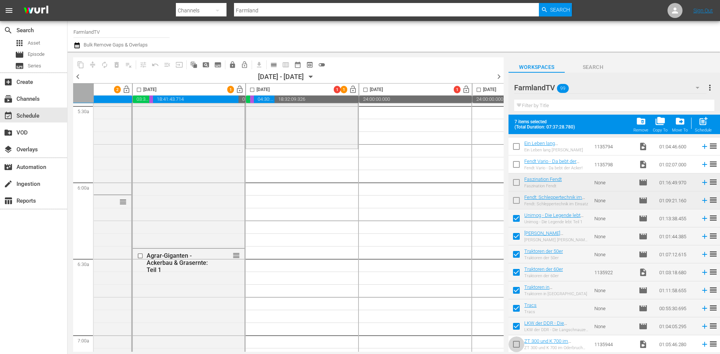
click at [515, 346] on input "checkbox" at bounding box center [516, 346] width 16 height 16
checkbox input "true"
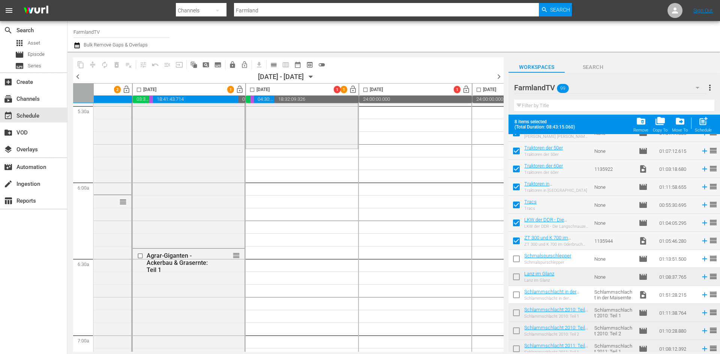
scroll to position [487, 0]
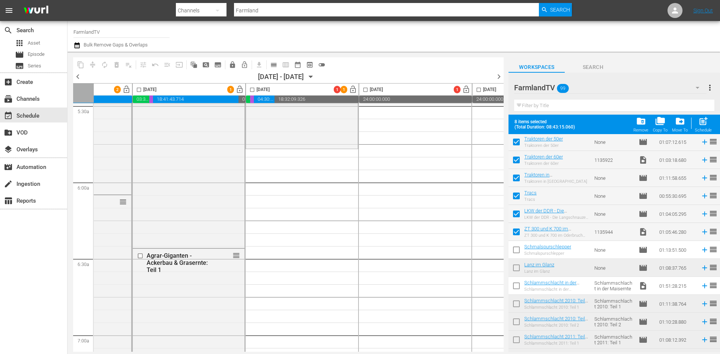
click at [252, 88] on input "checkbox" at bounding box center [252, 91] width 9 height 9
checkbox input "true"
click at [702, 123] on span "post_add" at bounding box center [703, 121] width 10 height 10
checkbox input "false"
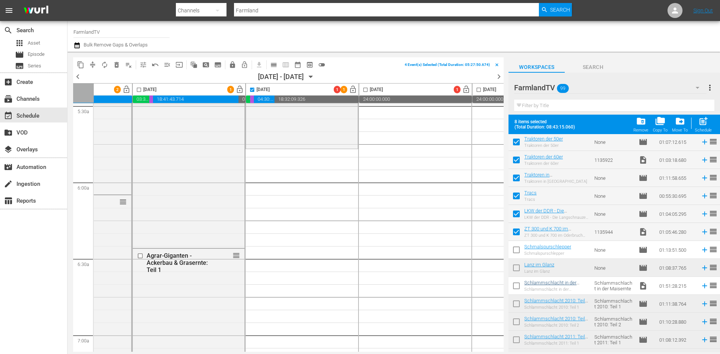
checkbox input "false"
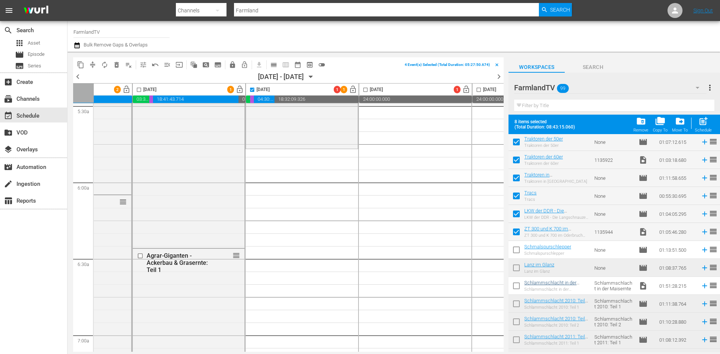
checkbox input "false"
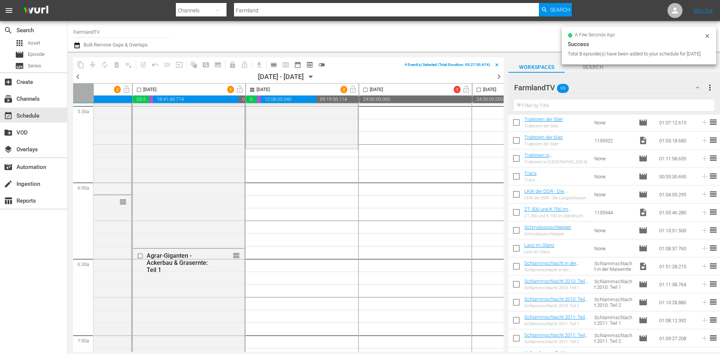
checkbox input "false"
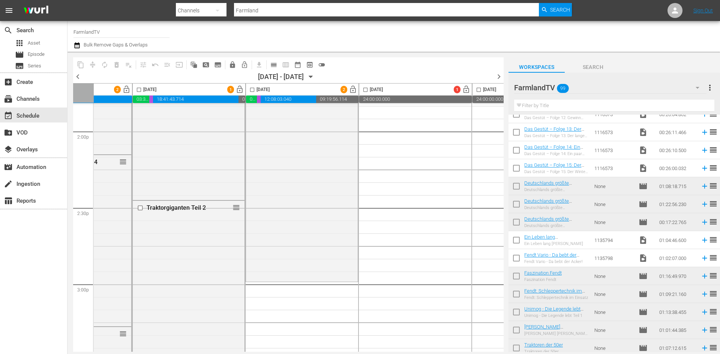
scroll to position [262, 0]
drag, startPoint x: 518, startPoint y: 241, endPoint x: 522, endPoint y: 253, distance: 12.3
click at [518, 241] on input "checkbox" at bounding box center [516, 241] width 16 height 16
checkbox input "true"
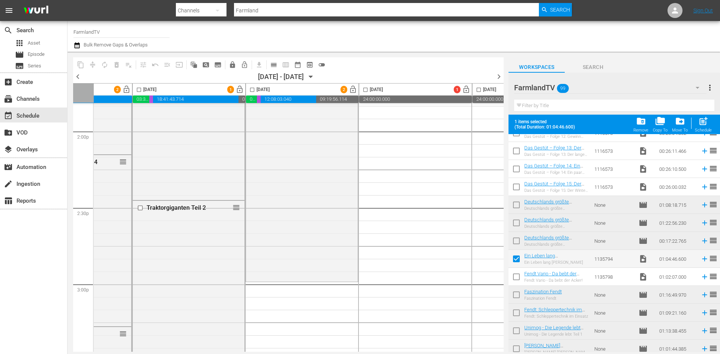
click at [518, 277] on input "checkbox" at bounding box center [516, 279] width 16 height 16
checkbox input "true"
click at [253, 89] on input "checkbox" at bounding box center [252, 91] width 9 height 9
checkbox input "true"
click at [709, 122] on div "post_add Schedule" at bounding box center [703, 124] width 17 height 16
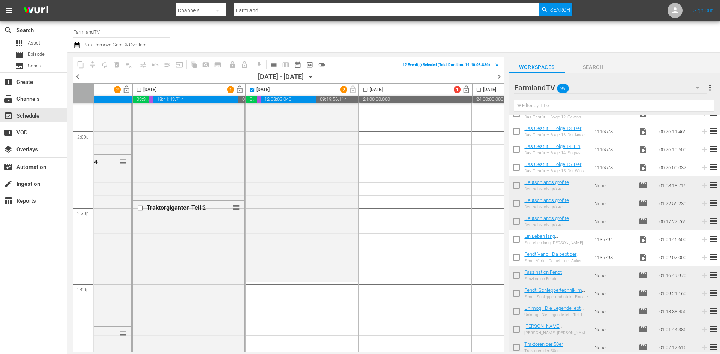
checkbox input "false"
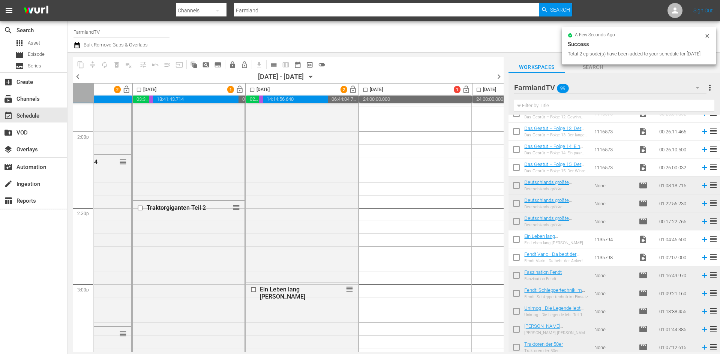
checkbox input "false"
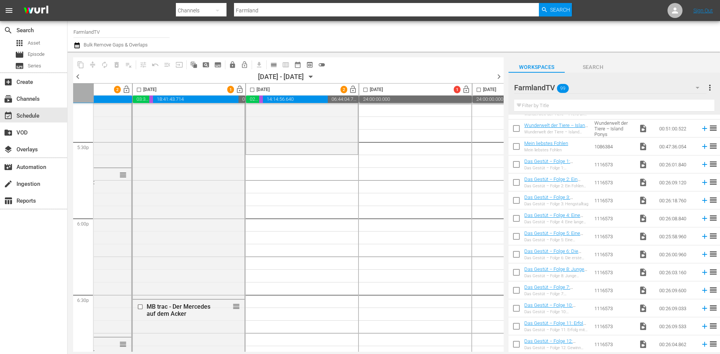
scroll to position [0, 0]
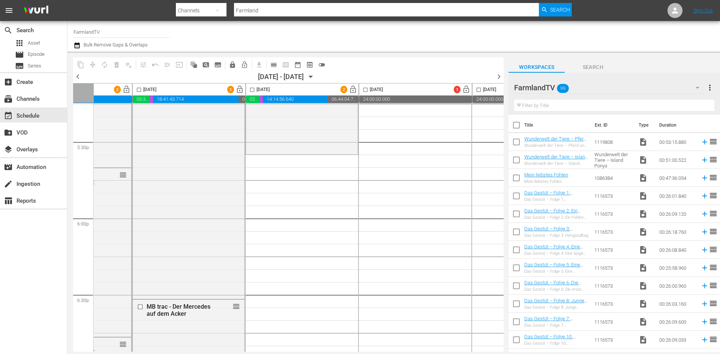
drag, startPoint x: 517, startPoint y: 143, endPoint x: 520, endPoint y: 160, distance: 17.4
click at [517, 143] on input "checkbox" at bounding box center [516, 144] width 16 height 16
checkbox input "true"
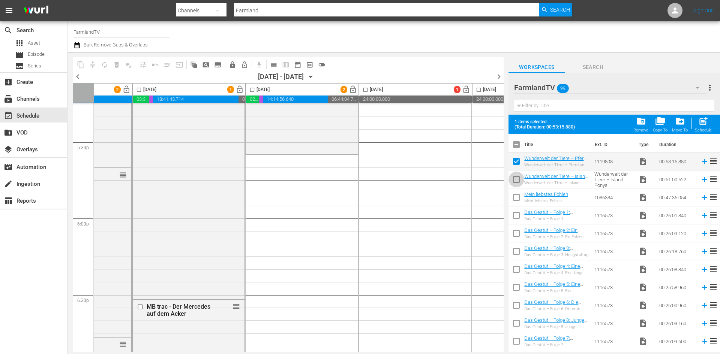
click at [516, 180] on input "checkbox" at bounding box center [516, 181] width 16 height 16
checkbox input "true"
click at [517, 197] on input "checkbox" at bounding box center [516, 199] width 16 height 16
checkbox input "true"
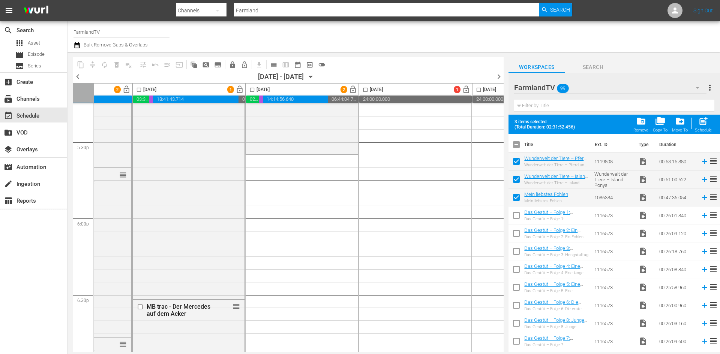
drag, startPoint x: 516, startPoint y: 218, endPoint x: 516, endPoint y: 235, distance: 16.9
click at [515, 218] on input "checkbox" at bounding box center [516, 217] width 16 height 16
checkbox input "true"
click at [516, 235] on input "checkbox" at bounding box center [516, 235] width 16 height 16
checkbox input "true"
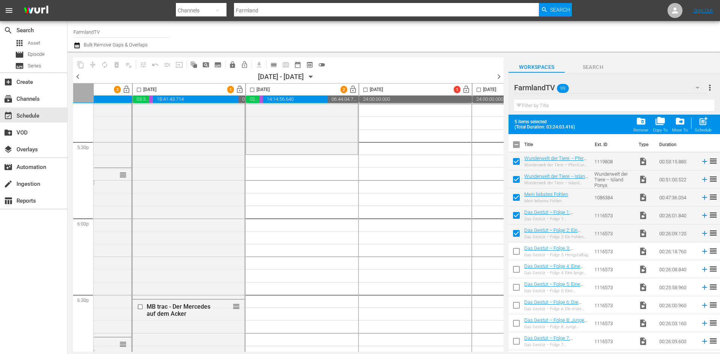
click at [516, 253] on input "checkbox" at bounding box center [516, 253] width 16 height 16
checkbox input "true"
click at [516, 271] on input "checkbox" at bounding box center [516, 271] width 16 height 16
checkbox input "true"
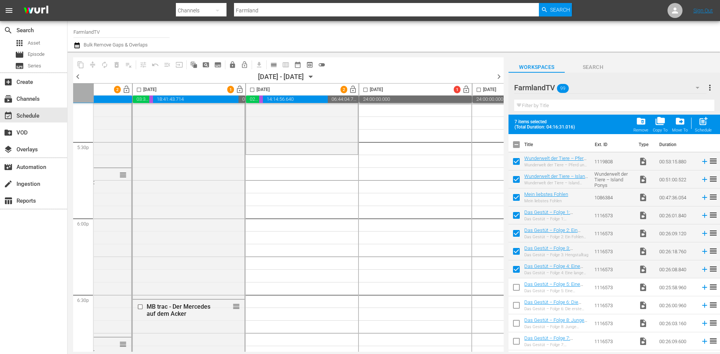
click at [517, 287] on input "checkbox" at bounding box center [516, 289] width 16 height 16
checkbox input "true"
click at [518, 305] on input "checkbox" at bounding box center [516, 307] width 16 height 16
checkbox input "true"
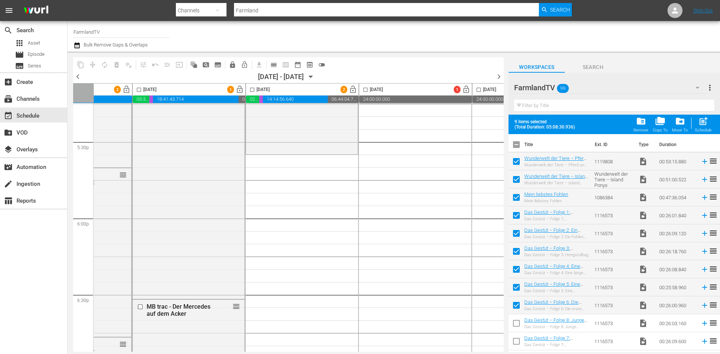
click at [515, 325] on input "checkbox" at bounding box center [516, 325] width 16 height 16
checkbox input "true"
click at [515, 341] on input "checkbox" at bounding box center [516, 343] width 16 height 16
checkbox input "true"
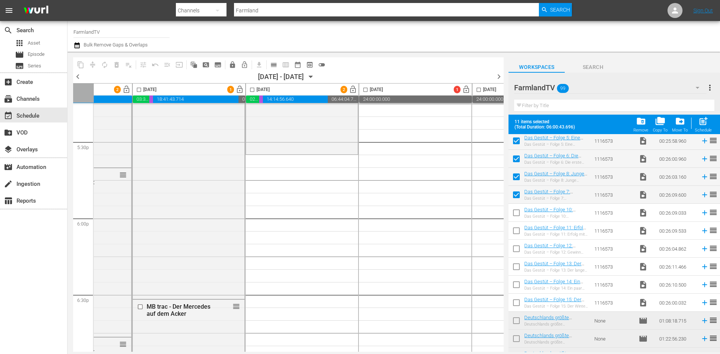
scroll to position [150, 0]
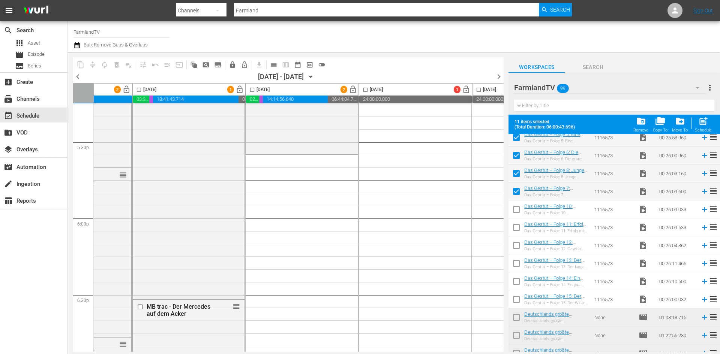
click at [518, 210] on input "checkbox" at bounding box center [516, 211] width 16 height 16
checkbox input "true"
click at [515, 230] on input "checkbox" at bounding box center [516, 229] width 16 height 16
checkbox input "true"
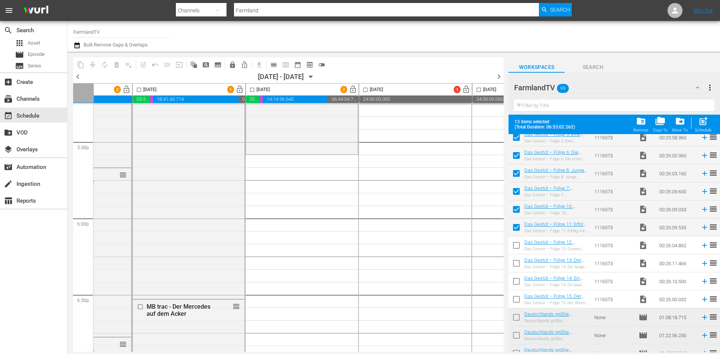
click at [515, 246] on input "checkbox" at bounding box center [516, 247] width 16 height 16
checkbox input "true"
click at [514, 264] on input "checkbox" at bounding box center [516, 265] width 16 height 16
checkbox input "true"
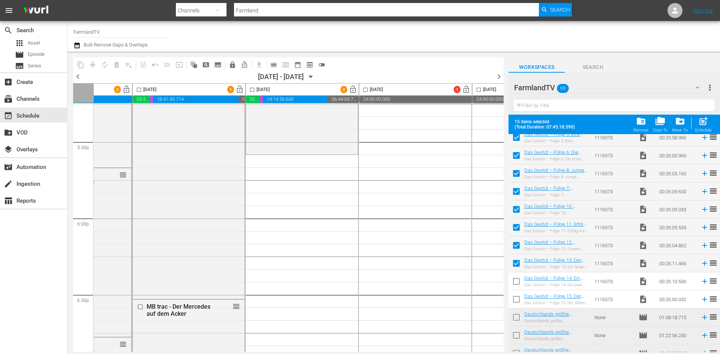
drag, startPoint x: 518, startPoint y: 281, endPoint x: 516, endPoint y: 301, distance: 19.9
click at [518, 282] on input "checkbox" at bounding box center [516, 283] width 16 height 16
checkbox input "true"
click at [516, 301] on input "checkbox" at bounding box center [516, 301] width 16 height 16
checkbox input "true"
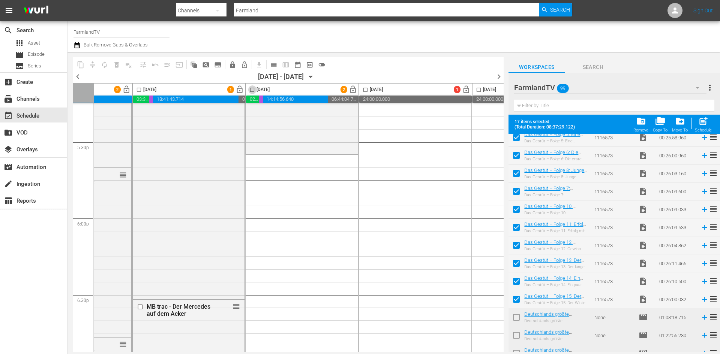
click at [250, 87] on input "checkbox" at bounding box center [252, 91] width 9 height 9
checkbox input "true"
click at [707, 121] on span "post_add" at bounding box center [703, 121] width 10 height 10
checkbox input "false"
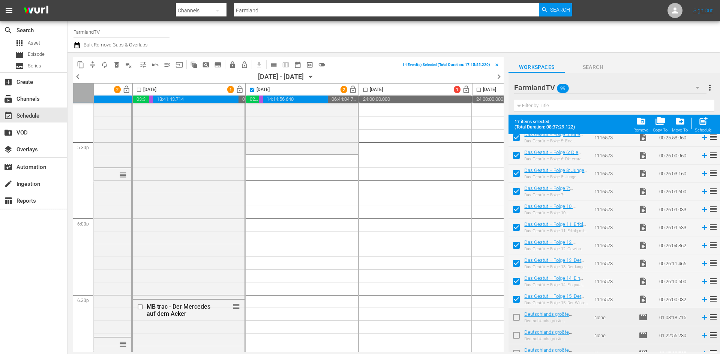
checkbox input "false"
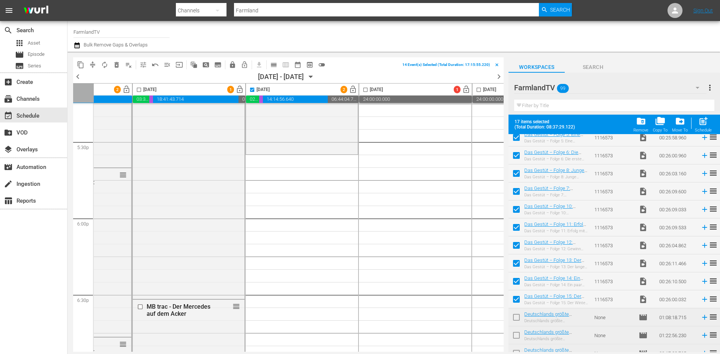
checkbox input "false"
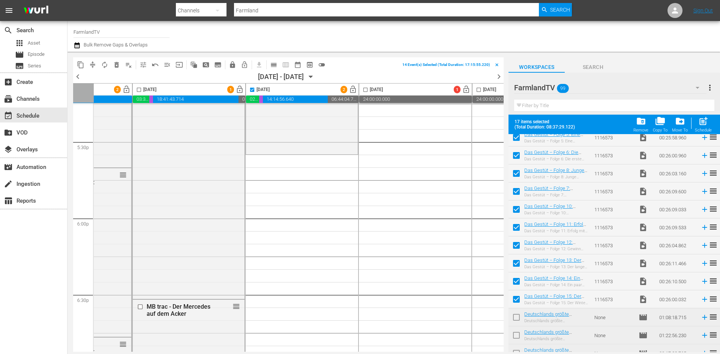
checkbox input "false"
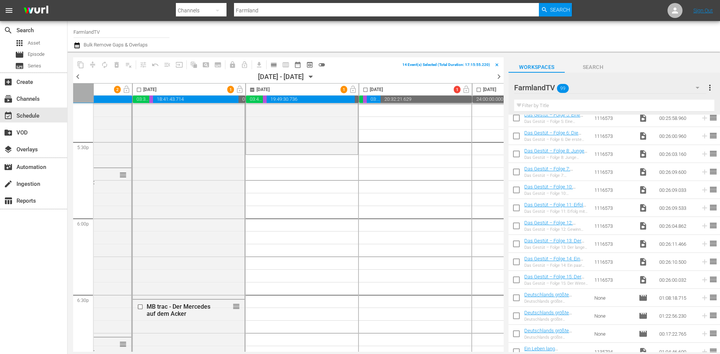
checkbox input "false"
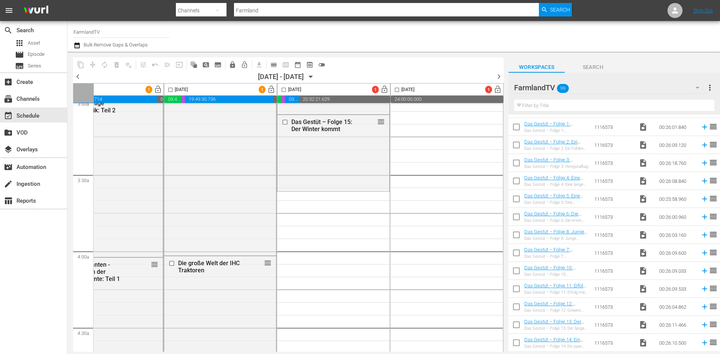
scroll to position [0, 0]
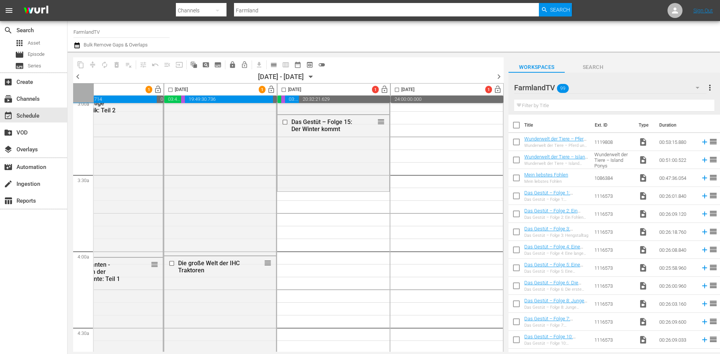
click at [315, 77] on icon "button" at bounding box center [311, 77] width 8 height 8
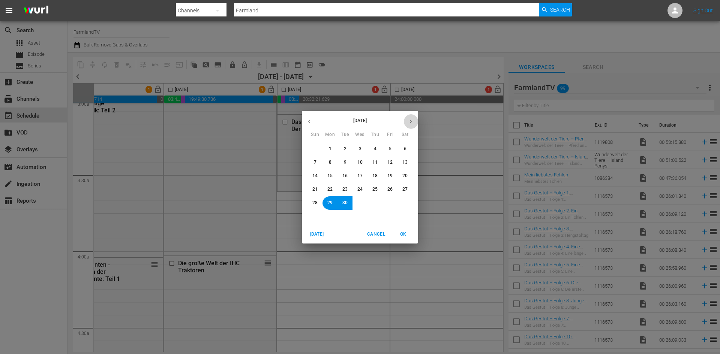
click at [410, 120] on icon "button" at bounding box center [411, 122] width 6 height 6
click at [403, 149] on span "4" at bounding box center [405, 149] width 4 height 6
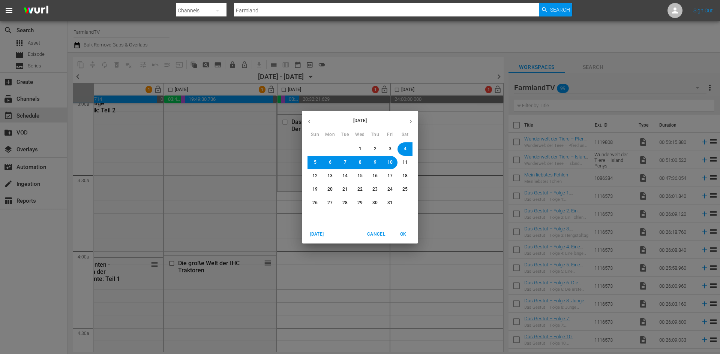
click at [402, 231] on span "OK" at bounding box center [403, 235] width 18 height 8
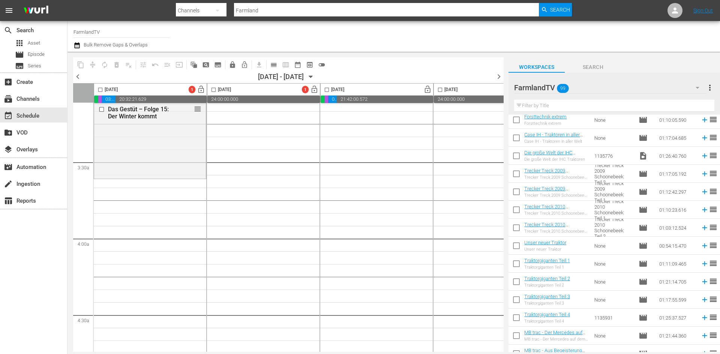
scroll to position [1448, 0]
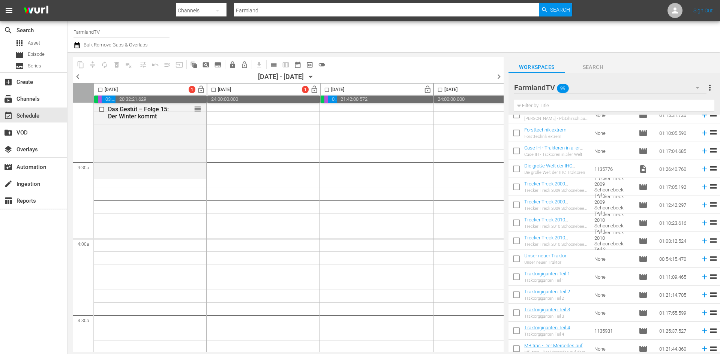
click at [515, 187] on input "checkbox" at bounding box center [516, 189] width 16 height 16
checkbox input "true"
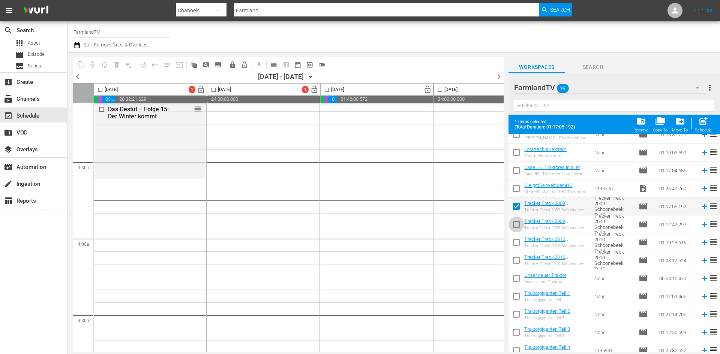
click at [518, 225] on input "checkbox" at bounding box center [516, 226] width 16 height 16
checkbox input "true"
click at [518, 243] on input "checkbox" at bounding box center [516, 244] width 16 height 16
checkbox input "true"
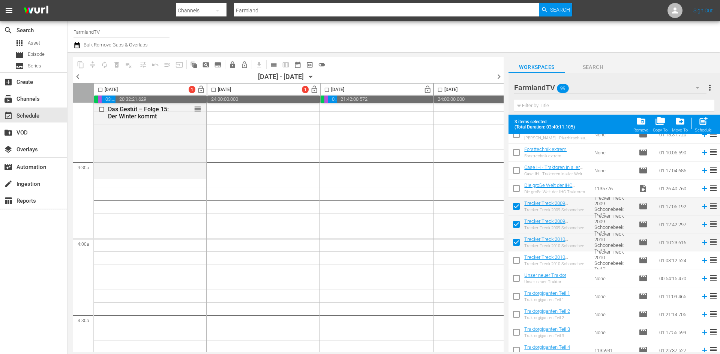
click at [517, 260] on input "checkbox" at bounding box center [516, 262] width 16 height 16
checkbox input "true"
click at [516, 278] on input "checkbox" at bounding box center [516, 280] width 16 height 16
checkbox input "true"
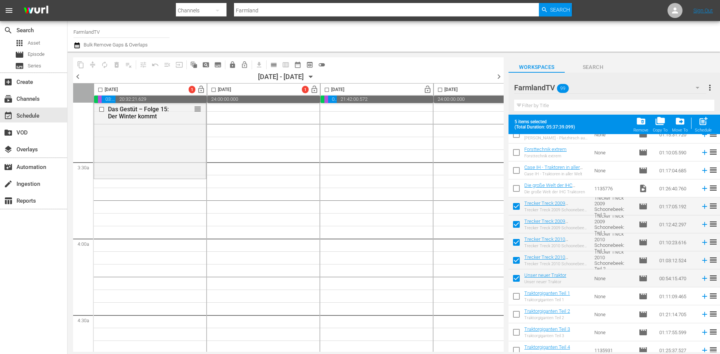
click at [519, 297] on input "checkbox" at bounding box center [516, 298] width 16 height 16
checkbox input "true"
click at [518, 317] on input "checkbox" at bounding box center [516, 316] width 16 height 16
checkbox input "true"
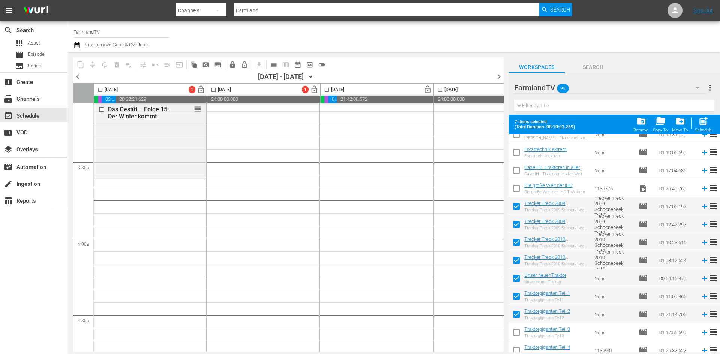
drag, startPoint x: 516, startPoint y: 332, endPoint x: 535, endPoint y: 323, distance: 21.3
click at [516, 332] on input "checkbox" at bounding box center [516, 334] width 16 height 16
checkbox input "true"
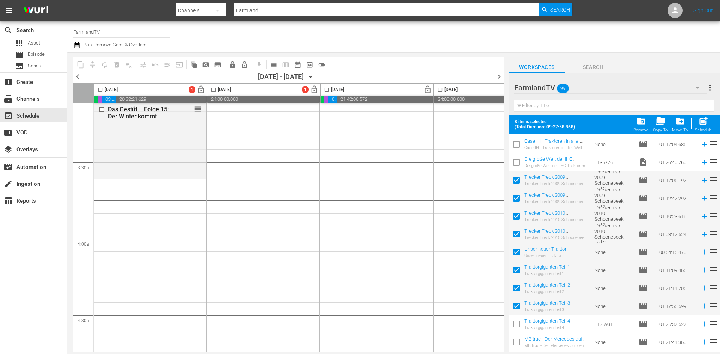
scroll to position [1486, 0]
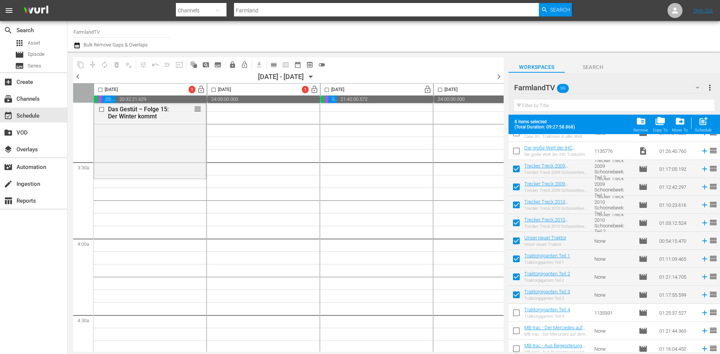
click at [518, 314] on input "checkbox" at bounding box center [516, 315] width 16 height 16
checkbox input "true"
click at [99, 89] on input "checkbox" at bounding box center [100, 91] width 9 height 9
checkbox input "true"
click at [709, 123] on div "post_add Schedule" at bounding box center [703, 124] width 17 height 16
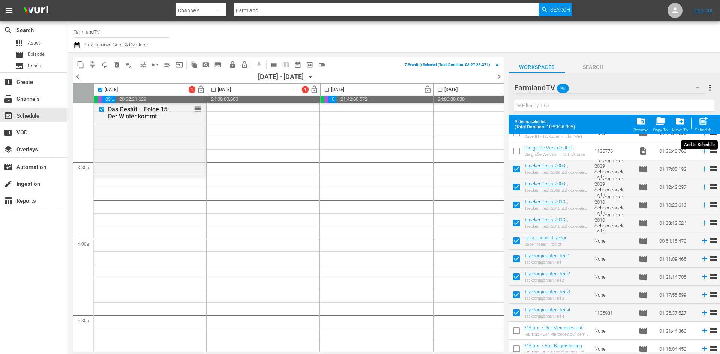
checkbox input "false"
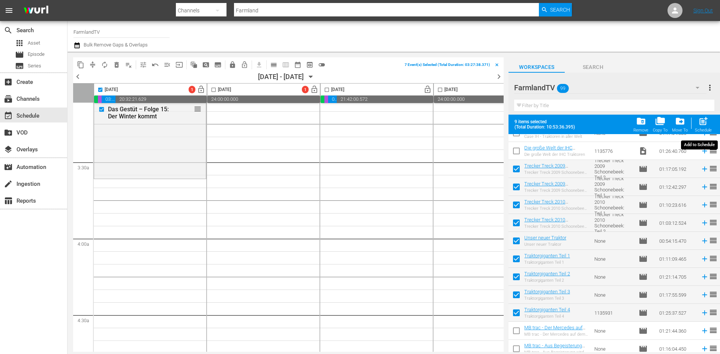
checkbox input "false"
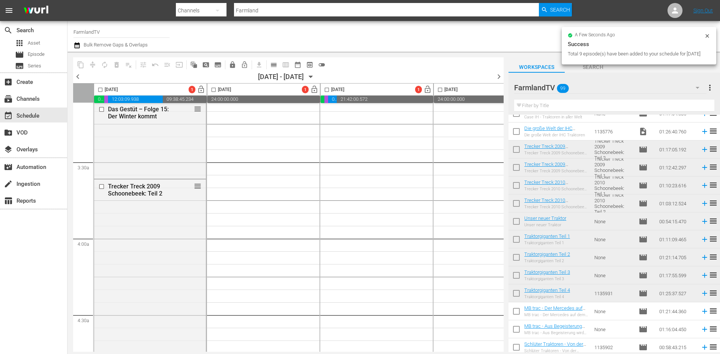
checkbox input "false"
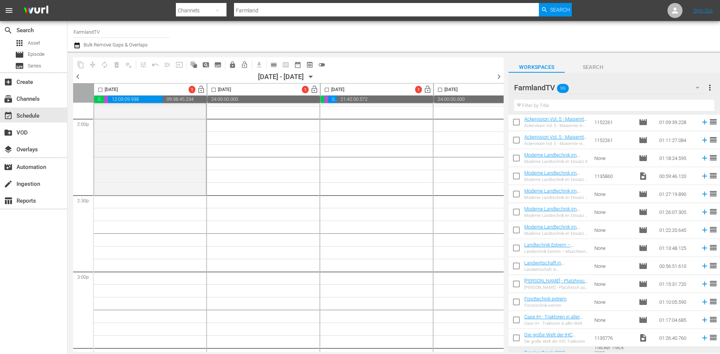
scroll to position [1261, 0]
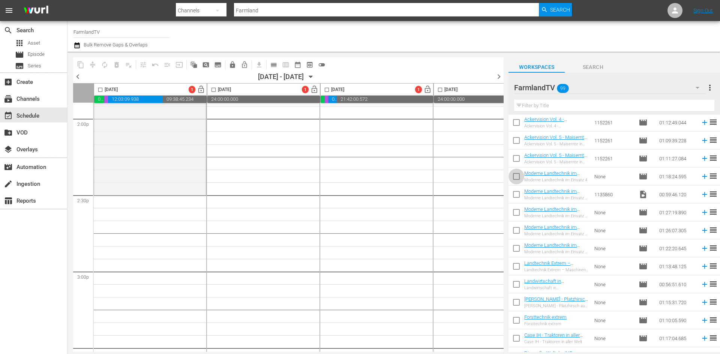
click at [514, 176] on input "checkbox" at bounding box center [516, 178] width 16 height 16
checkbox input "true"
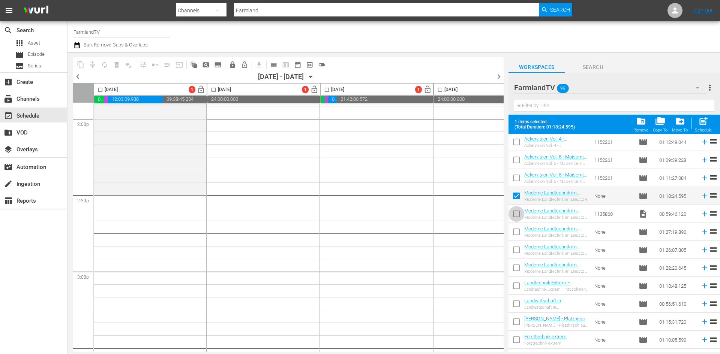
click at [518, 213] on input "checkbox" at bounding box center [516, 216] width 16 height 16
checkbox input "true"
click at [519, 232] on input "checkbox" at bounding box center [516, 234] width 16 height 16
checkbox input "true"
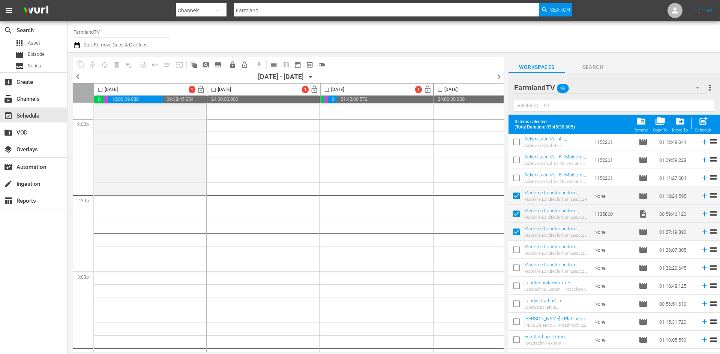
drag, startPoint x: 514, startPoint y: 246, endPoint x: 516, endPoint y: 254, distance: 8.5
click at [514, 246] on input "checkbox" at bounding box center [516, 252] width 16 height 16
checkbox input "true"
click at [517, 268] on input "checkbox" at bounding box center [516, 270] width 16 height 16
checkbox input "true"
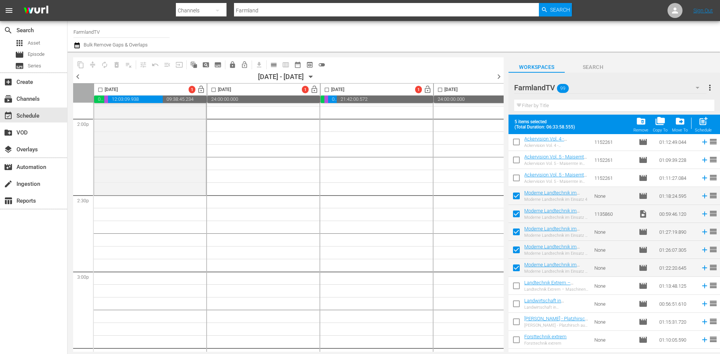
click at [519, 195] on input "checkbox" at bounding box center [516, 198] width 16 height 16
checkbox input "false"
click at [517, 212] on input "checkbox" at bounding box center [516, 216] width 16 height 16
checkbox input "false"
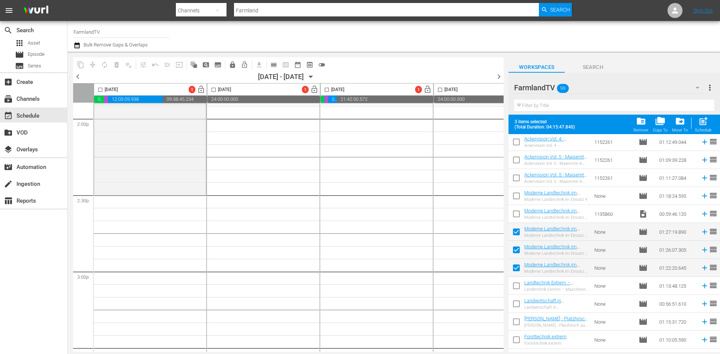
click at [517, 233] on input "checkbox" at bounding box center [516, 234] width 16 height 16
checkbox input "false"
click at [516, 251] on input "checkbox" at bounding box center [516, 252] width 16 height 16
checkbox input "false"
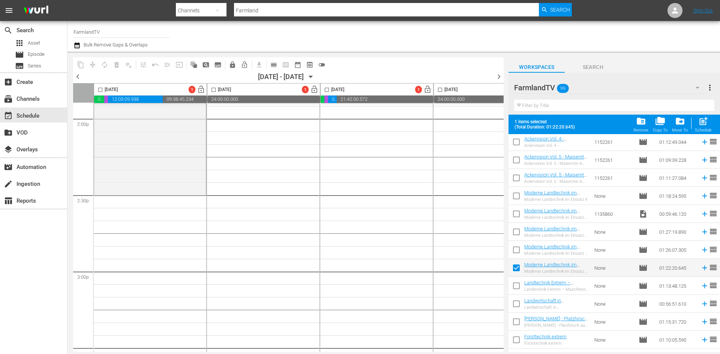
click at [516, 269] on input "checkbox" at bounding box center [516, 270] width 16 height 16
checkbox input "false"
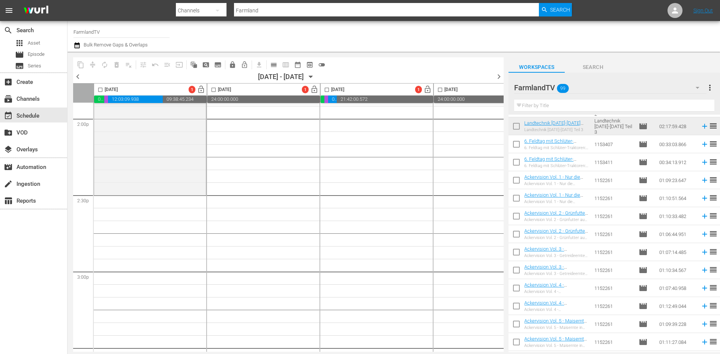
scroll to position [1073, 0]
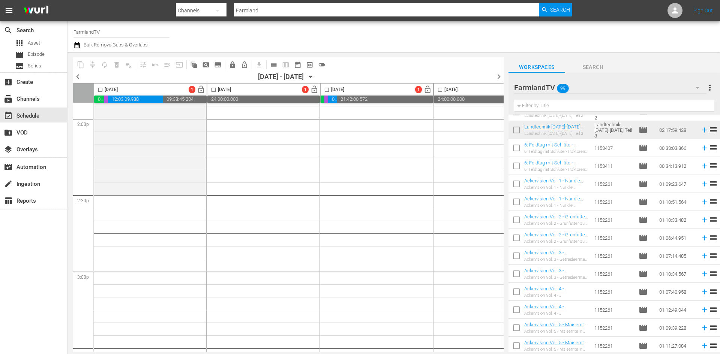
click at [518, 184] on input "checkbox" at bounding box center [516, 186] width 16 height 16
checkbox input "true"
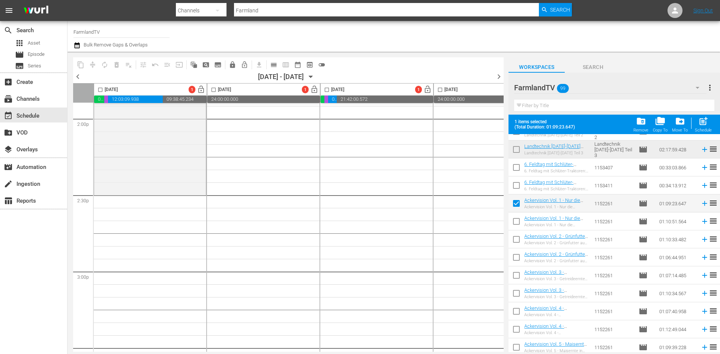
click at [518, 221] on input "checkbox" at bounding box center [516, 223] width 16 height 16
checkbox input "true"
click at [515, 240] on input "checkbox" at bounding box center [516, 241] width 16 height 16
checkbox input "true"
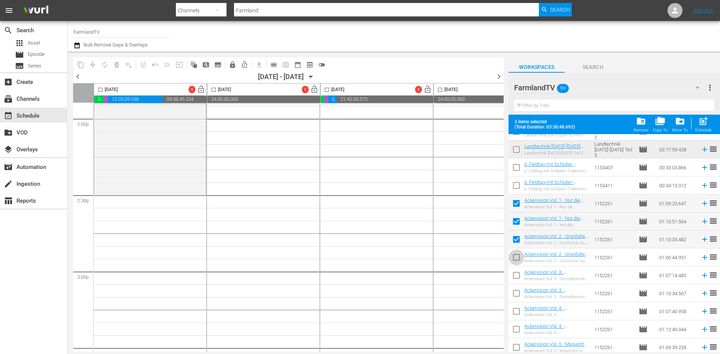
click at [515, 260] on input "checkbox" at bounding box center [516, 259] width 16 height 16
checkbox input "true"
click at [517, 276] on input "checkbox" at bounding box center [516, 277] width 16 height 16
checkbox input "true"
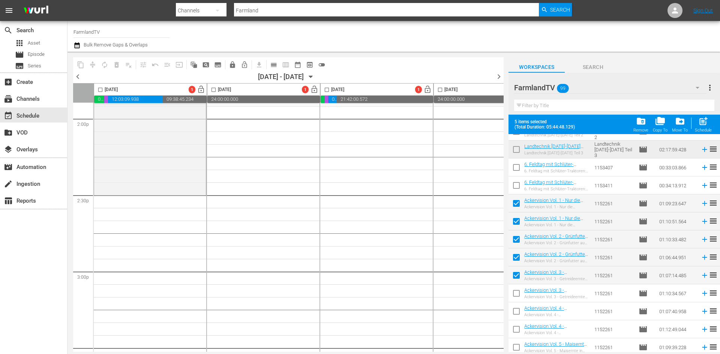
click at [517, 294] on input "checkbox" at bounding box center [516, 295] width 16 height 16
checkbox input "true"
click at [517, 311] on input "checkbox" at bounding box center [516, 313] width 16 height 16
checkbox input "true"
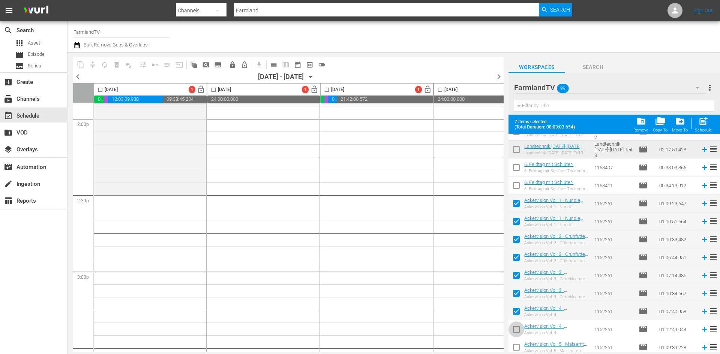
click at [516, 331] on input "checkbox" at bounding box center [516, 331] width 16 height 16
checkbox input "true"
click at [516, 348] on input "checkbox" at bounding box center [516, 349] width 16 height 16
checkbox input "true"
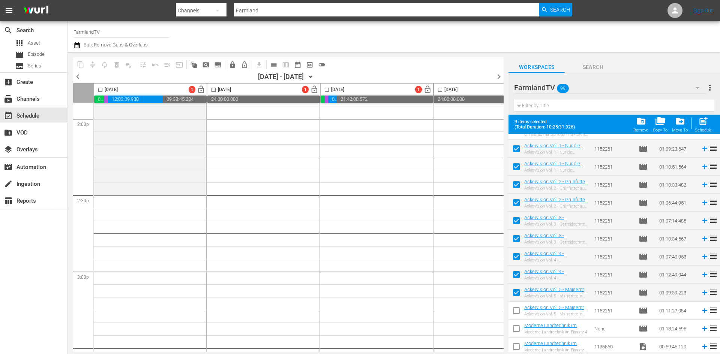
scroll to position [1186, 0]
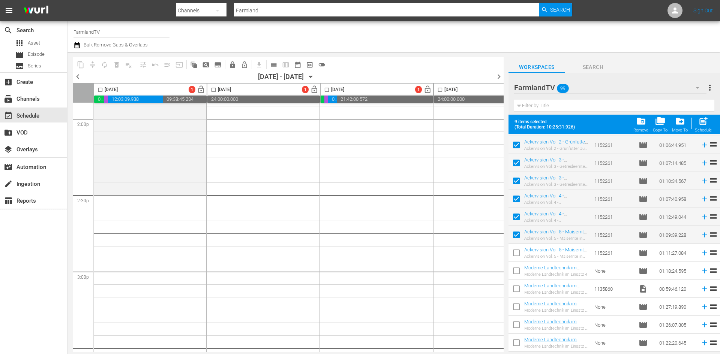
click at [513, 253] on input "checkbox" at bounding box center [516, 255] width 16 height 16
checkbox input "true"
click at [99, 90] on input "checkbox" at bounding box center [100, 91] width 9 height 9
checkbox input "true"
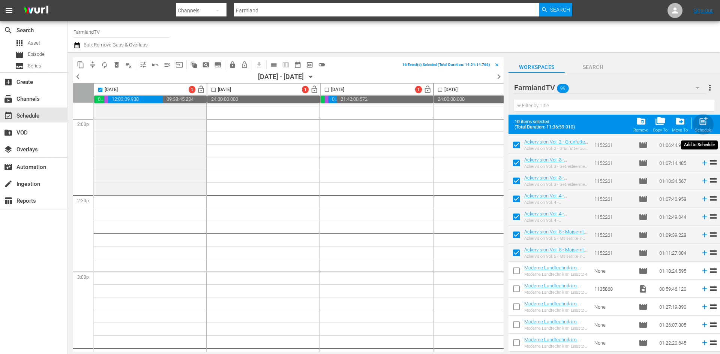
click at [704, 122] on span "post_add" at bounding box center [703, 121] width 10 height 10
checkbox input "false"
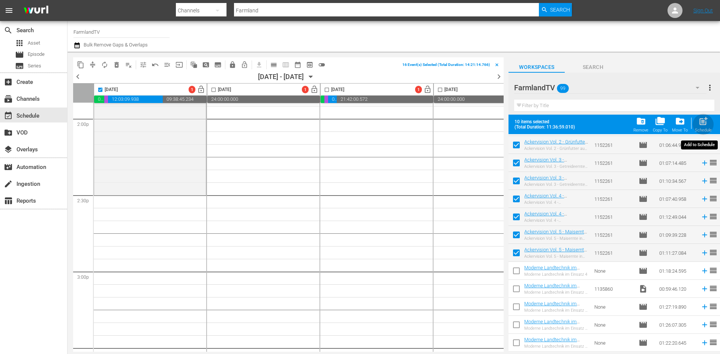
checkbox input "false"
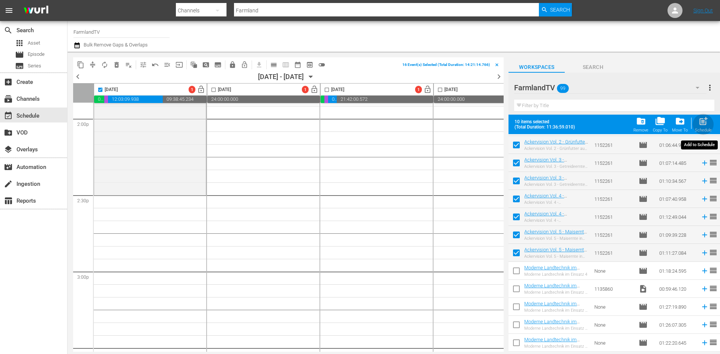
checkbox input "false"
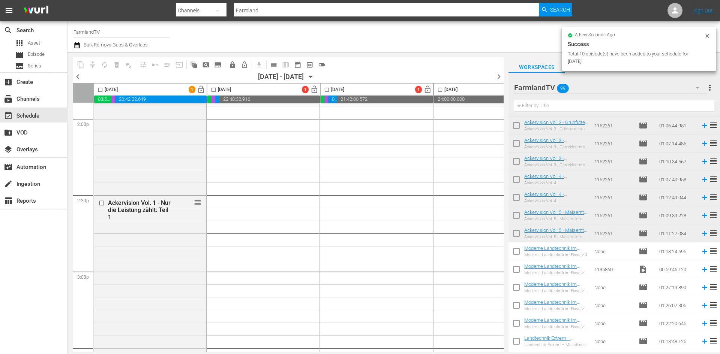
checkbox input "false"
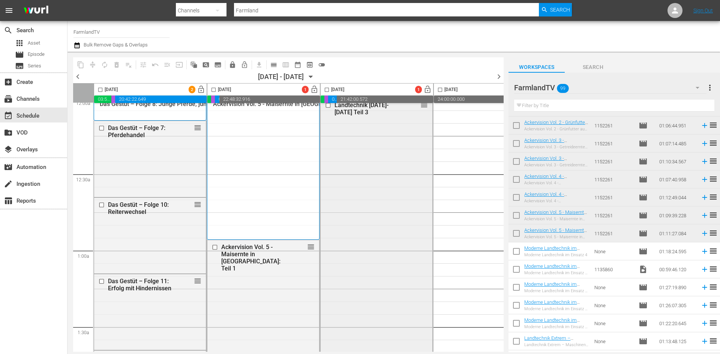
scroll to position [0, 0]
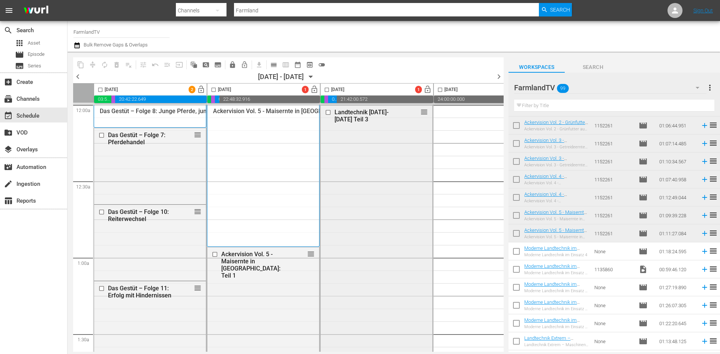
click at [328, 112] on input "checkbox" at bounding box center [329, 112] width 8 height 6
click at [117, 67] on span "delete_forever_outlined" at bounding box center [116, 64] width 7 height 7
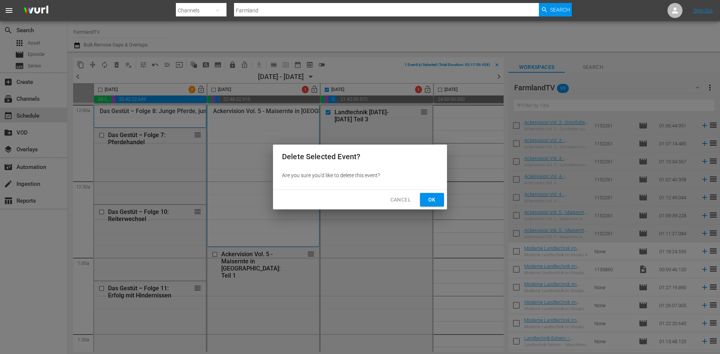
click at [436, 199] on span "Ok" at bounding box center [432, 199] width 12 height 9
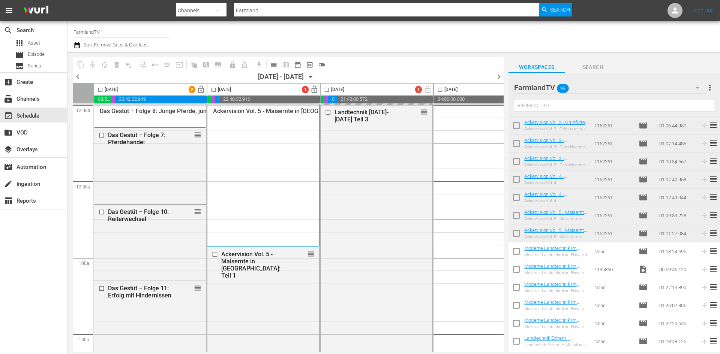
checkbox input "false"
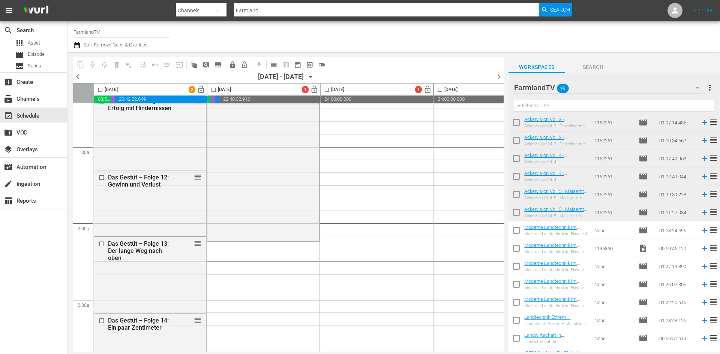
scroll to position [1223, 0]
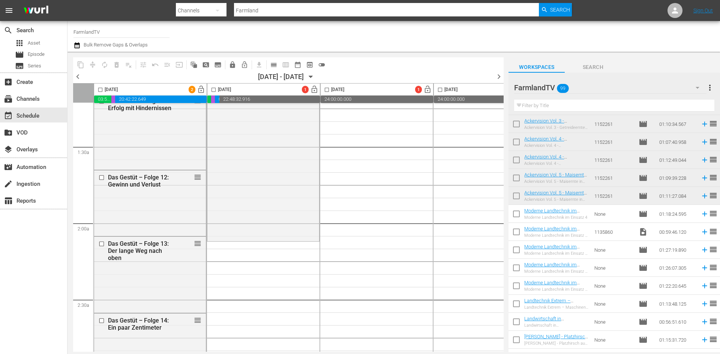
drag, startPoint x: 519, startPoint y: 305, endPoint x: 523, endPoint y: 328, distance: 22.4
click at [519, 305] on input "checkbox" at bounding box center [516, 306] width 16 height 16
checkbox input "true"
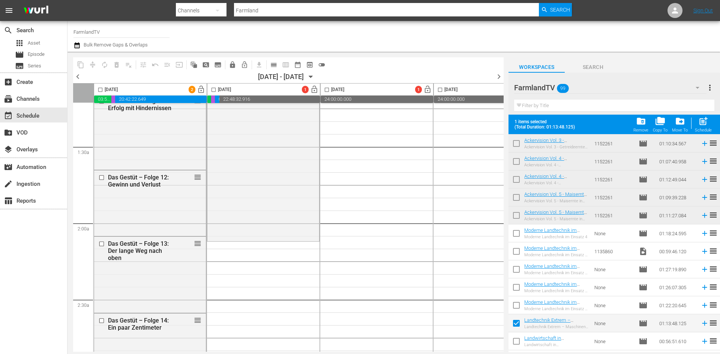
click at [517, 341] on input "checkbox" at bounding box center [516, 343] width 16 height 16
checkbox input "true"
click at [213, 92] on input "checkbox" at bounding box center [213, 91] width 9 height 9
checkbox input "true"
click at [701, 118] on span "post_add" at bounding box center [703, 121] width 10 height 10
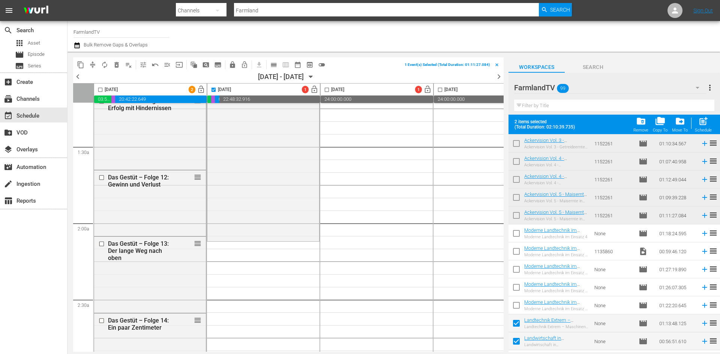
checkbox input "false"
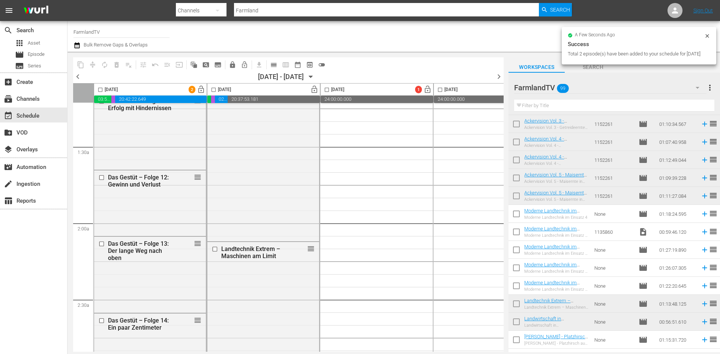
checkbox input "false"
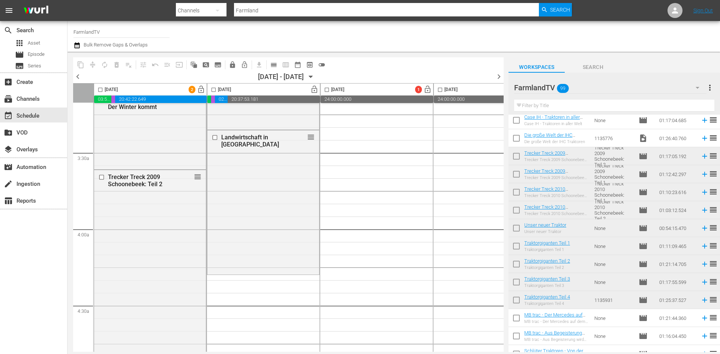
scroll to position [1561, 0]
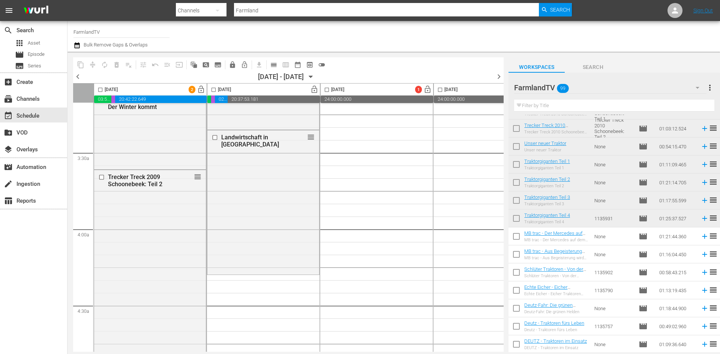
click at [517, 237] on input "checkbox" at bounding box center [516, 238] width 16 height 16
checkbox input "true"
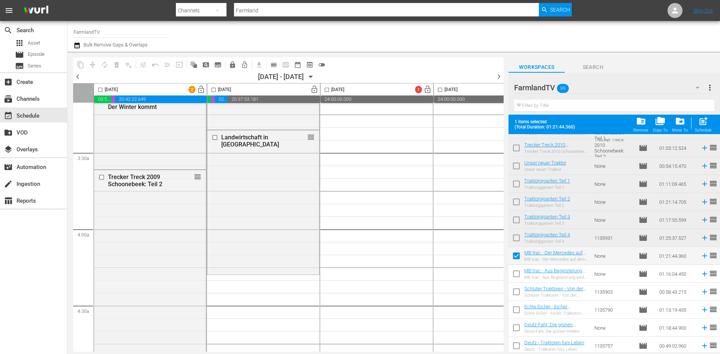
drag, startPoint x: 515, startPoint y: 274, endPoint x: 522, endPoint y: 287, distance: 14.4
click at [515, 274] on input "checkbox" at bounding box center [516, 276] width 16 height 16
drag, startPoint x: 516, startPoint y: 271, endPoint x: 516, endPoint y: 261, distance: 10.5
click at [516, 271] on input "checkbox" at bounding box center [516, 276] width 16 height 16
checkbox input "false"
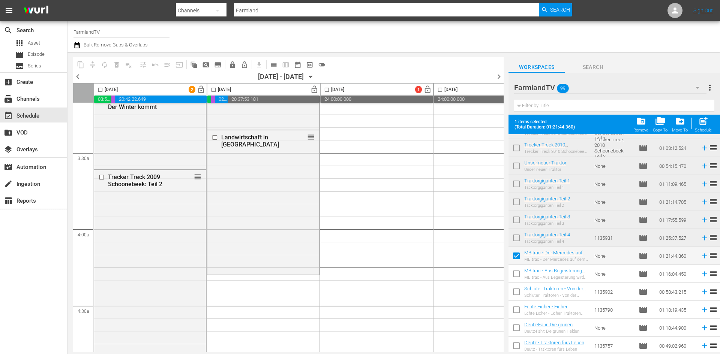
click at [516, 256] on input "checkbox" at bounding box center [516, 258] width 16 height 16
checkbox input "false"
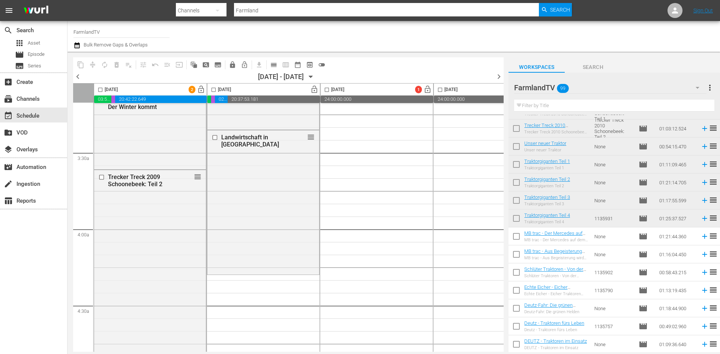
click at [519, 307] on input "checkbox" at bounding box center [516, 310] width 16 height 16
checkbox input "true"
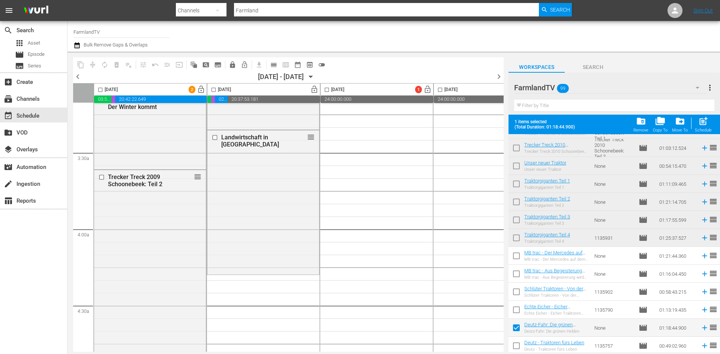
click at [517, 347] on input "checkbox" at bounding box center [516, 348] width 16 height 16
checkbox input "true"
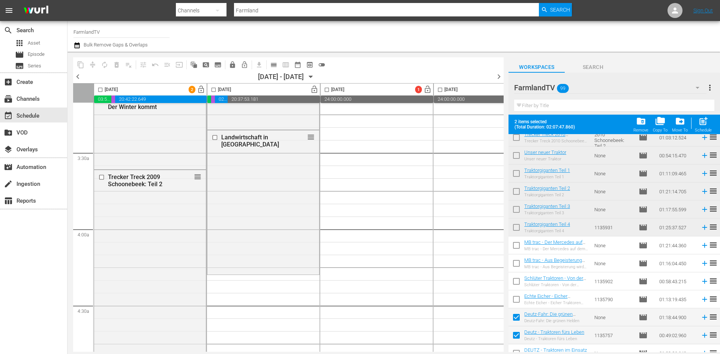
scroll to position [1580, 0]
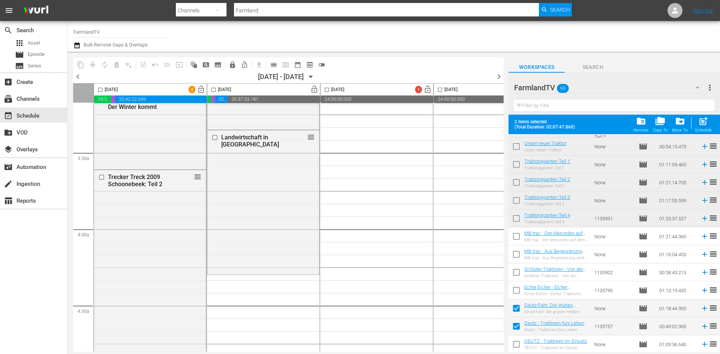
click at [516, 346] on input "checkbox" at bounding box center [516, 346] width 16 height 16
checkbox input "true"
click at [211, 90] on input "checkbox" at bounding box center [213, 91] width 9 height 9
checkbox input "true"
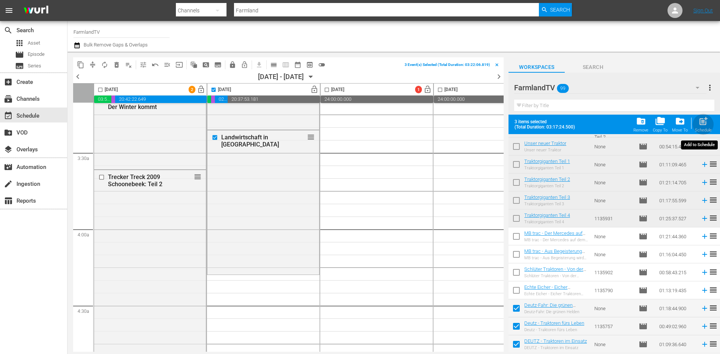
click at [708, 118] on span "post_add" at bounding box center [703, 121] width 10 height 10
checkbox input "false"
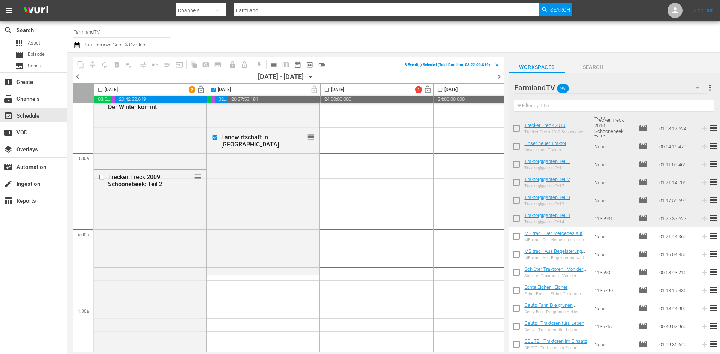
scroll to position [1561, 0]
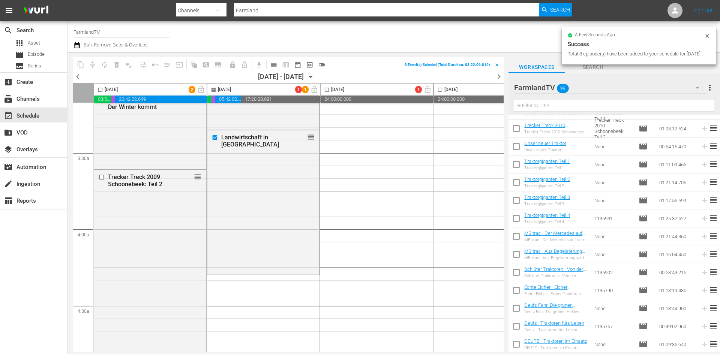
checkbox input "false"
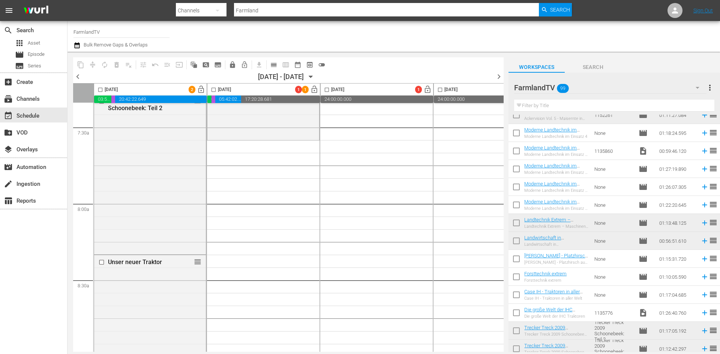
scroll to position [1373, 0]
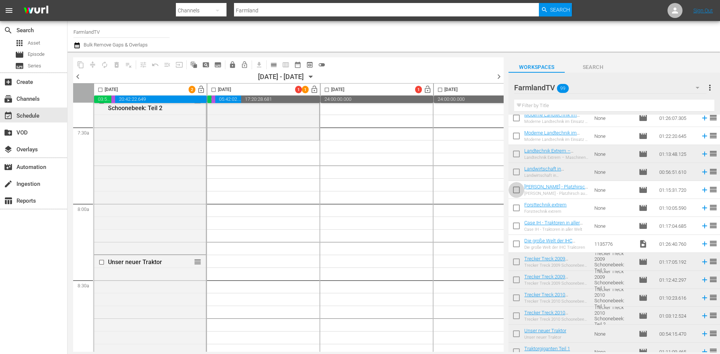
click at [513, 190] on input "checkbox" at bounding box center [516, 192] width 16 height 16
checkbox input "true"
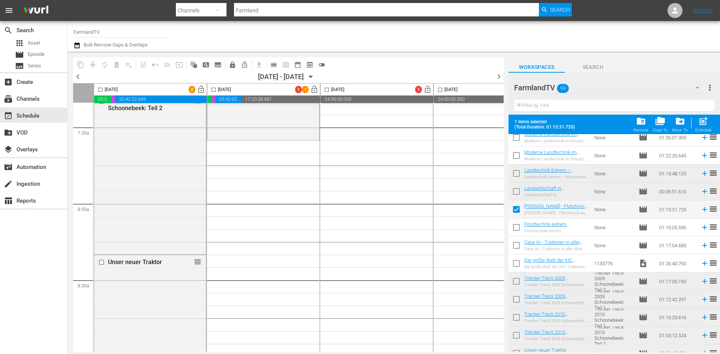
click at [513, 229] on input "checkbox" at bounding box center [516, 229] width 16 height 16
checkbox input "true"
click at [516, 246] on input "checkbox" at bounding box center [516, 247] width 16 height 16
checkbox input "true"
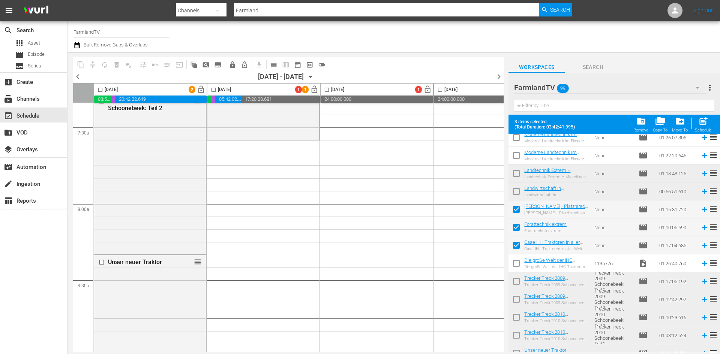
drag, startPoint x: 516, startPoint y: 264, endPoint x: 377, endPoint y: 192, distance: 156.6
click at [516, 264] on input "checkbox" at bounding box center [516, 265] width 16 height 16
checkbox input "true"
click at [212, 90] on input "checkbox" at bounding box center [213, 91] width 9 height 9
checkbox input "true"
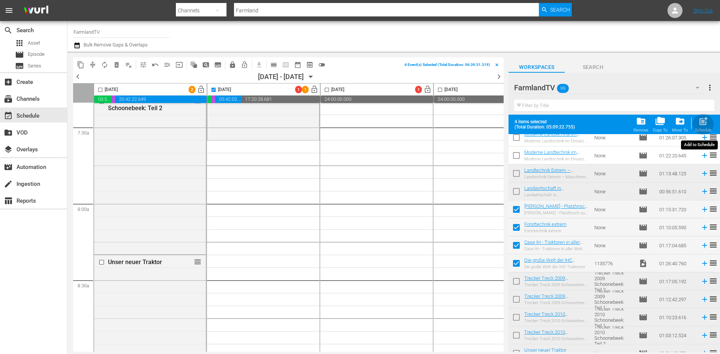
click at [705, 124] on span "post_add" at bounding box center [703, 121] width 10 height 10
checkbox input "false"
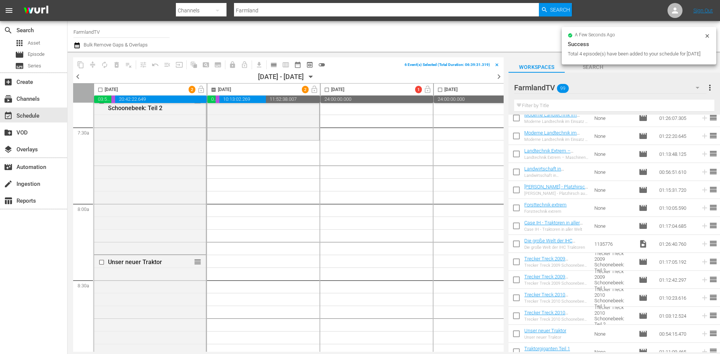
checkbox input "false"
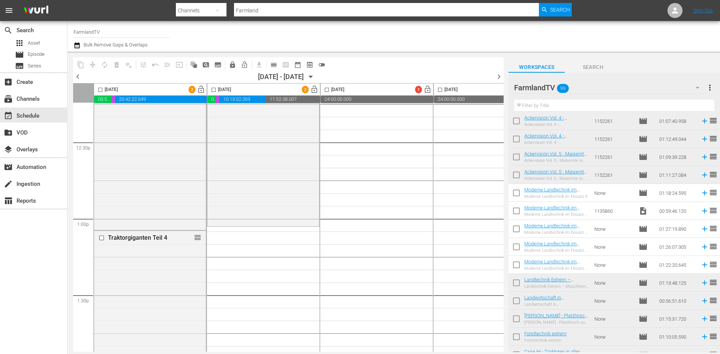
scroll to position [1223, 0]
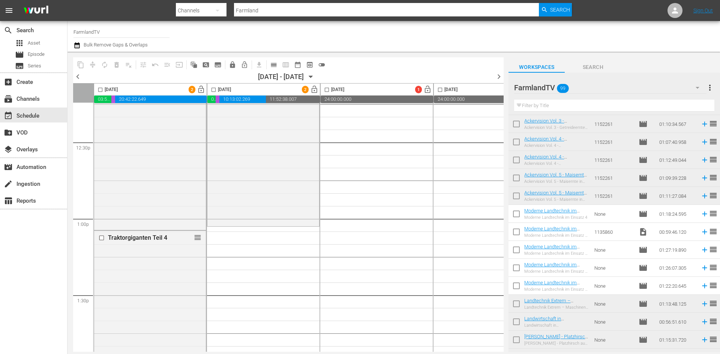
click at [517, 215] on input "checkbox" at bounding box center [516, 216] width 16 height 16
checkbox input "true"
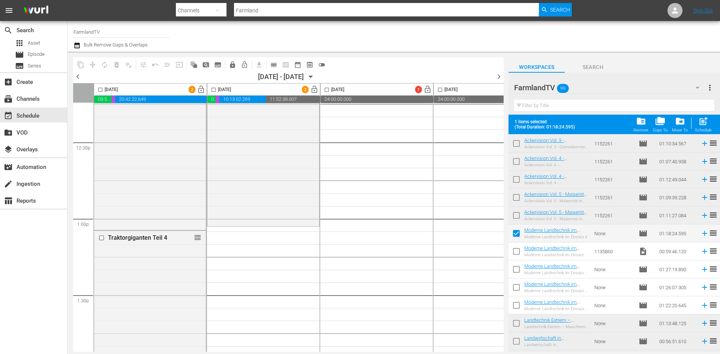
click at [517, 250] on input "checkbox" at bounding box center [516, 253] width 16 height 16
checkbox input "true"
click at [515, 269] on input "checkbox" at bounding box center [516, 271] width 16 height 16
checkbox input "true"
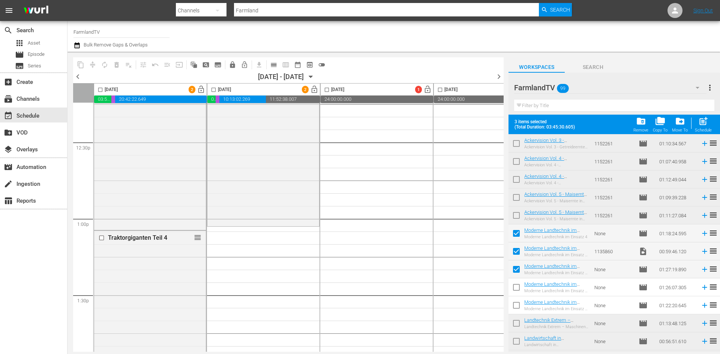
click at [516, 285] on input "checkbox" at bounding box center [516, 289] width 16 height 16
checkbox input "true"
click at [518, 306] on input "checkbox" at bounding box center [516, 307] width 16 height 16
checkbox input "true"
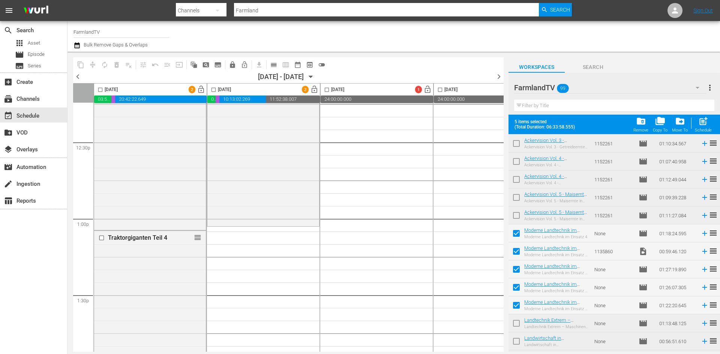
click at [213, 89] on input "checkbox" at bounding box center [213, 91] width 9 height 9
checkbox input "true"
click at [711, 119] on div "post_add Schedule" at bounding box center [703, 124] width 17 height 16
checkbox input "false"
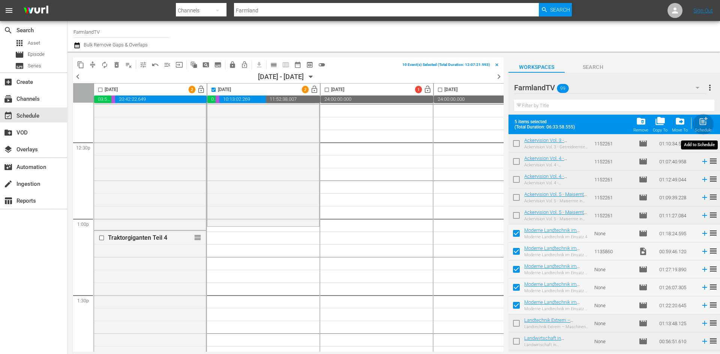
checkbox input "false"
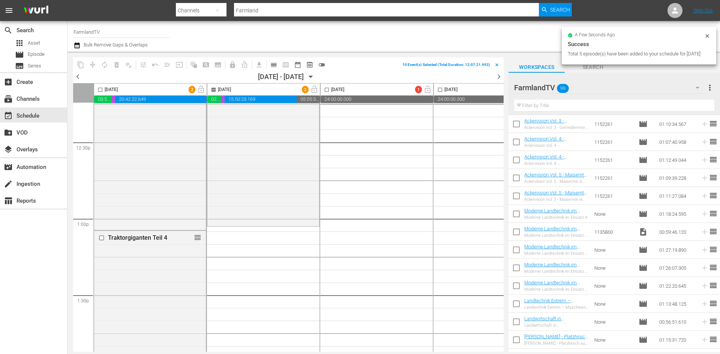
checkbox input "false"
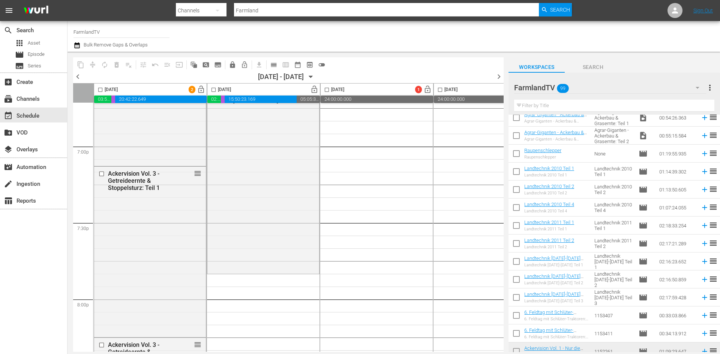
scroll to position [961, 0]
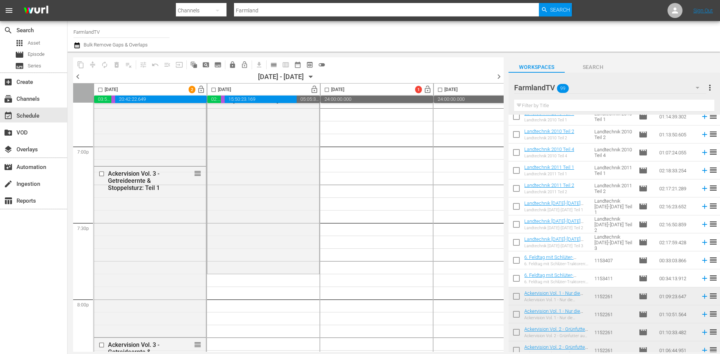
click at [518, 260] on input "checkbox" at bounding box center [516, 262] width 16 height 16
checkbox input "true"
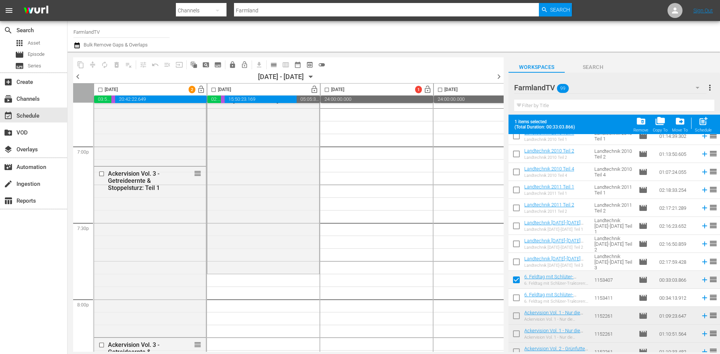
drag, startPoint x: 516, startPoint y: 299, endPoint x: 486, endPoint y: 295, distance: 29.9
click at [516, 299] on input "checkbox" at bounding box center [516, 300] width 16 height 16
checkbox input "true"
drag, startPoint x: 212, startPoint y: 90, endPoint x: 250, endPoint y: 103, distance: 39.9
click at [212, 90] on input "checkbox" at bounding box center [213, 91] width 9 height 9
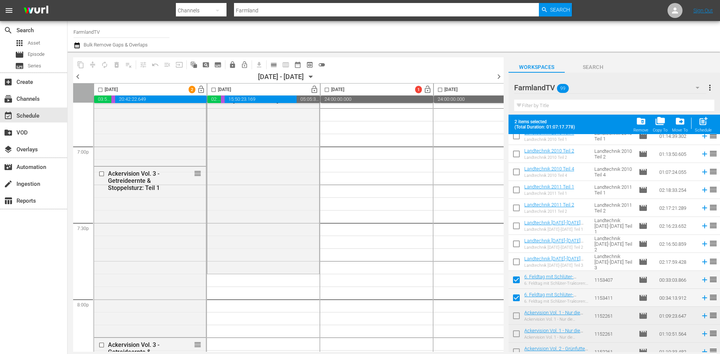
checkbox input "true"
click at [700, 126] on span "post_add" at bounding box center [703, 121] width 10 height 10
checkbox input "false"
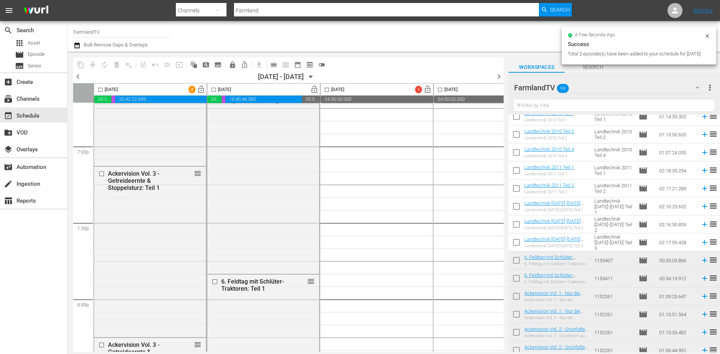
checkbox input "false"
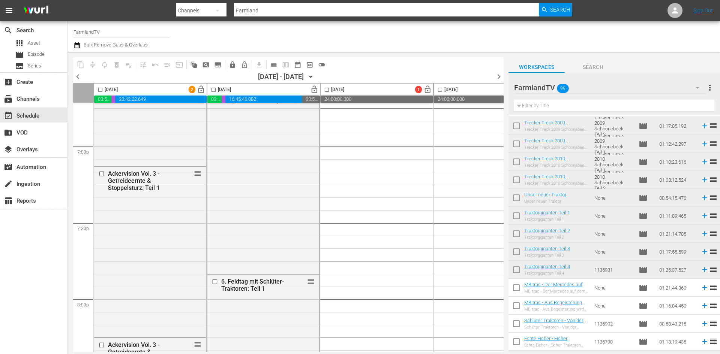
scroll to position [1561, 0]
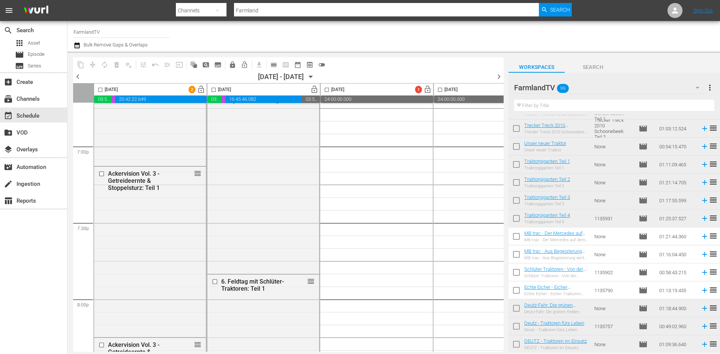
click at [515, 236] on input "checkbox" at bounding box center [516, 238] width 16 height 16
checkbox input "true"
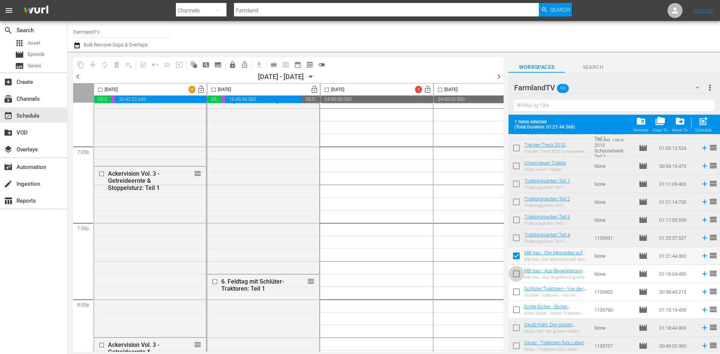
click at [517, 272] on input "checkbox" at bounding box center [516, 276] width 16 height 16
checkbox input "true"
click at [518, 293] on input "checkbox" at bounding box center [516, 294] width 16 height 16
checkbox input "true"
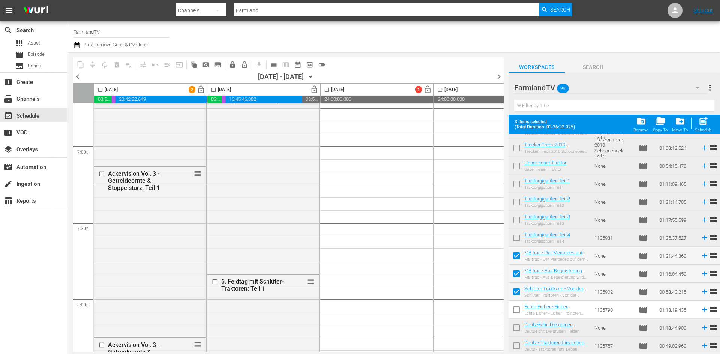
click at [519, 312] on input "checkbox" at bounding box center [516, 312] width 16 height 16
checkbox input "true"
click at [213, 90] on input "checkbox" at bounding box center [213, 91] width 9 height 9
checkbox input "true"
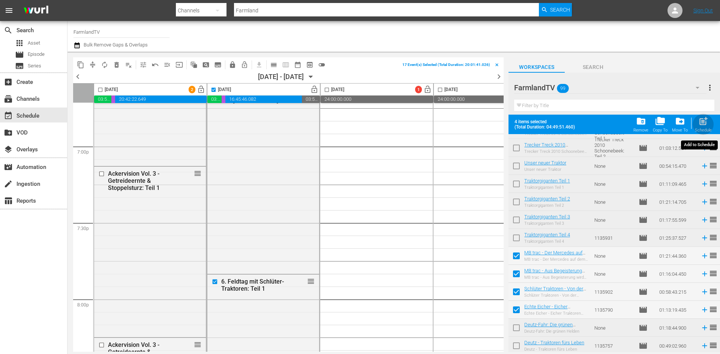
click at [709, 126] on div "post_add Schedule" at bounding box center [703, 124] width 17 height 16
checkbox input "false"
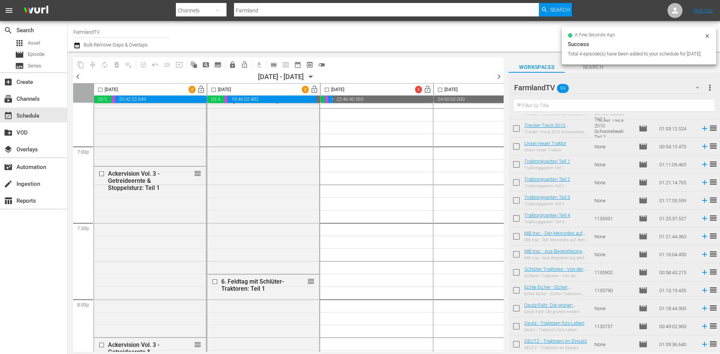
checkbox input "false"
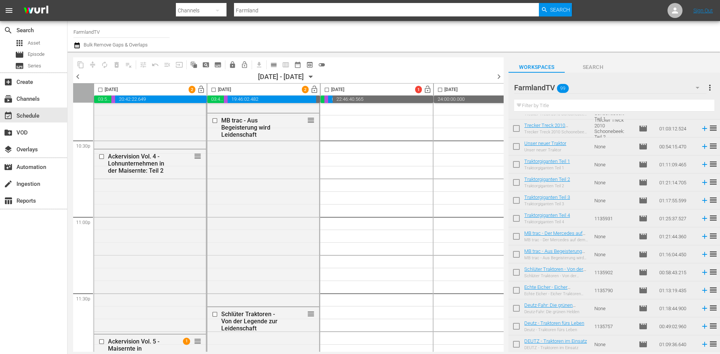
scroll to position [3426, 0]
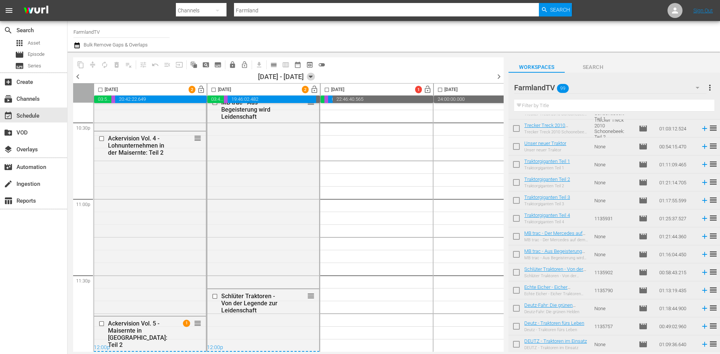
click at [315, 78] on icon "button" at bounding box center [311, 77] width 8 height 8
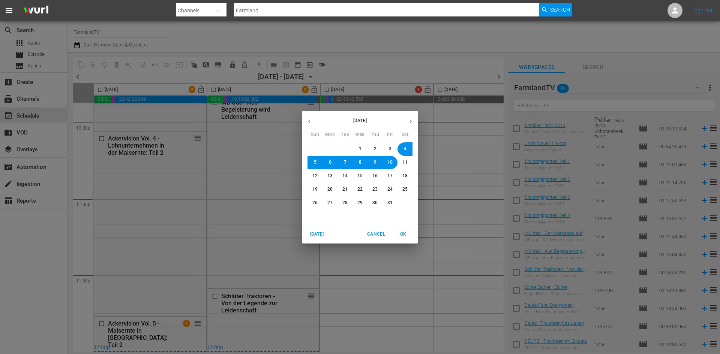
click at [362, 144] on button "1" at bounding box center [359, 148] width 13 height 13
click at [402, 235] on span "OK" at bounding box center [403, 235] width 18 height 8
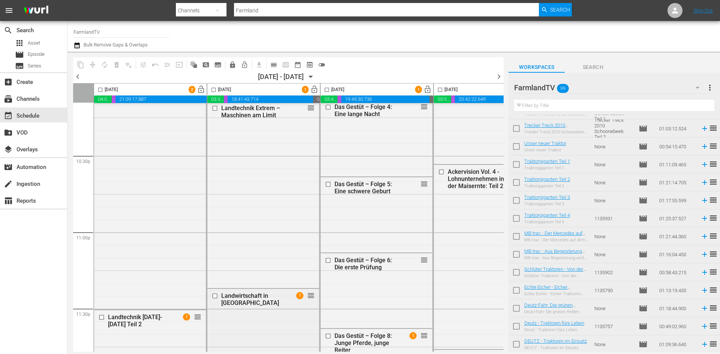
scroll to position [3426, 0]
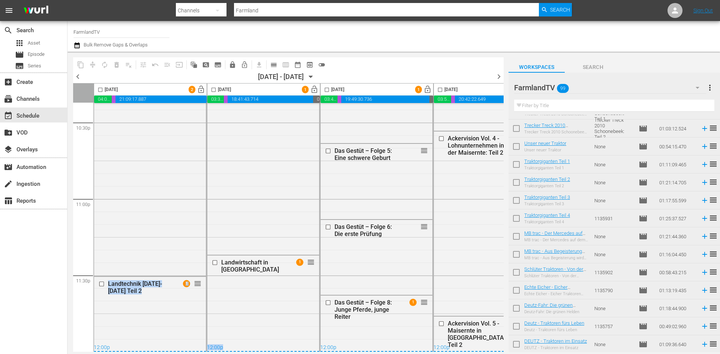
drag, startPoint x: 200, startPoint y: 348, endPoint x: 231, endPoint y: 356, distance: 32.2
click at [231, 354] on html "menu Search By Channels Search ID, Title, Description, Keywords, or Category Fa…" at bounding box center [360, 177] width 720 height 354
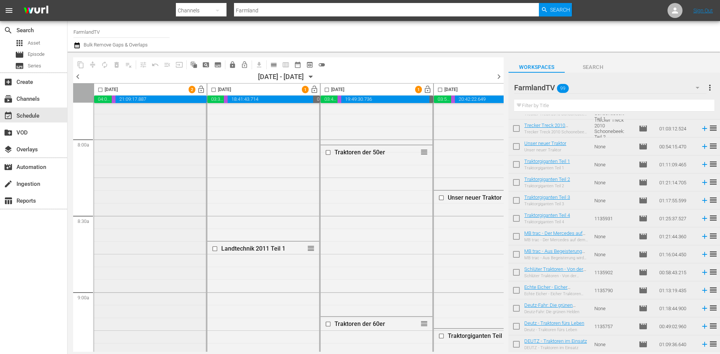
scroll to position [1237, 0]
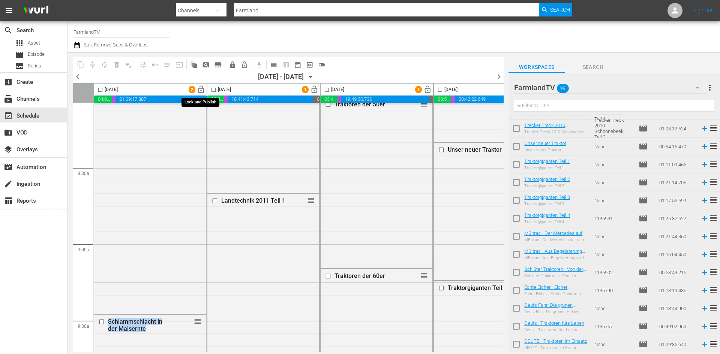
click at [198, 91] on span "lock_open" at bounding box center [201, 89] width 9 height 9
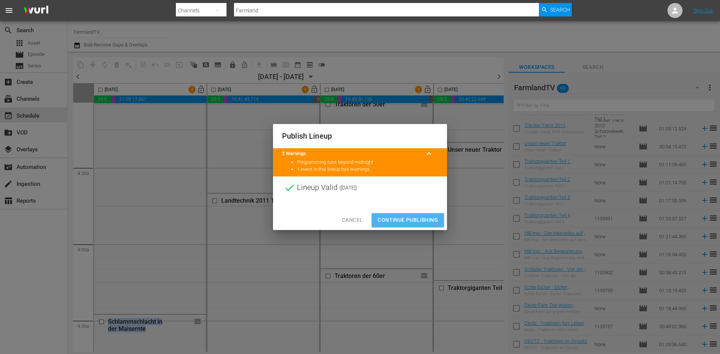
click at [418, 217] on span "Continue Publishing" at bounding box center [407, 220] width 60 height 9
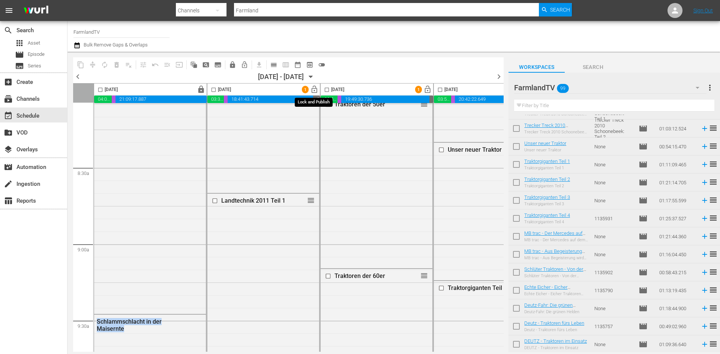
click at [314, 88] on span "lock_open" at bounding box center [314, 89] width 9 height 9
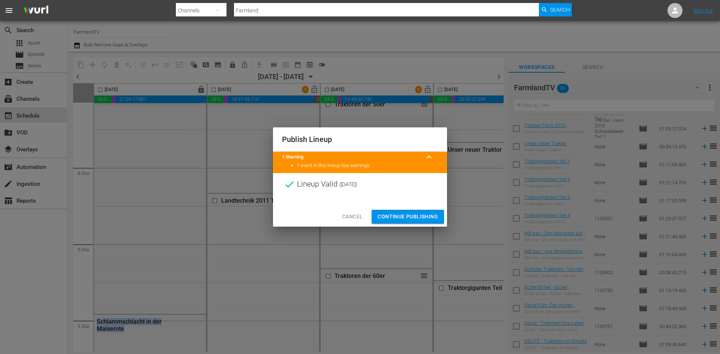
click at [407, 216] on span "Continue Publishing" at bounding box center [407, 216] width 60 height 9
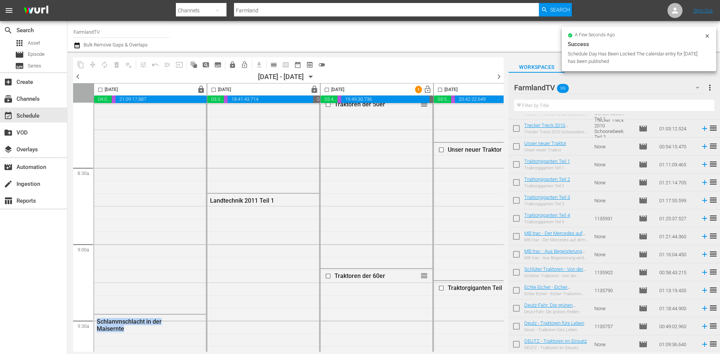
click at [430, 91] on span "lock_open" at bounding box center [427, 89] width 9 height 9
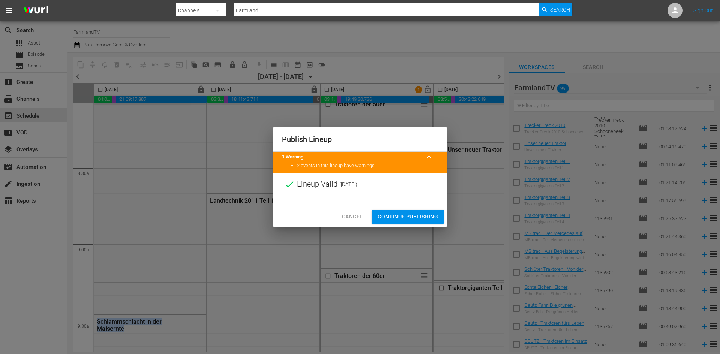
click at [426, 218] on span "Continue Publishing" at bounding box center [407, 216] width 60 height 9
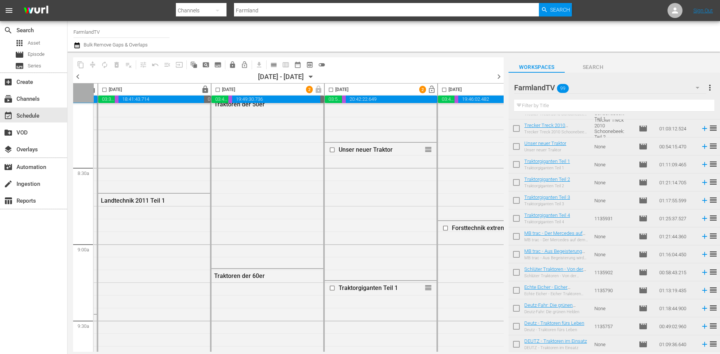
scroll to position [1237, 113]
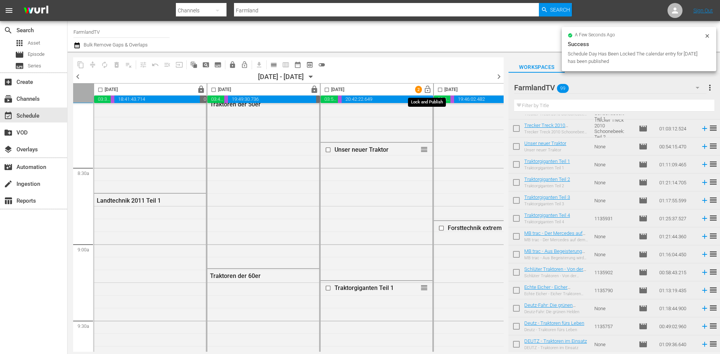
click at [427, 87] on span "lock_open" at bounding box center [427, 89] width 9 height 9
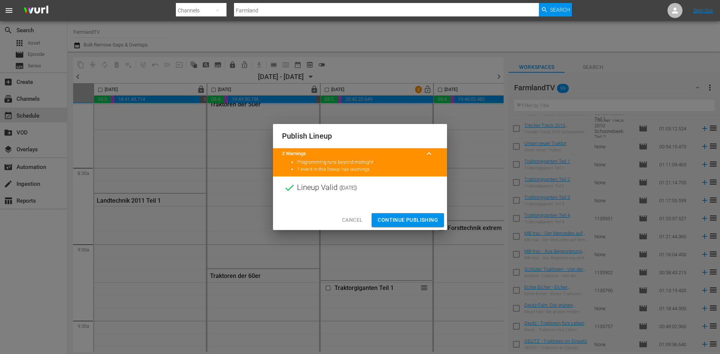
click at [429, 215] on button "Continue Publishing" at bounding box center [407, 220] width 72 height 14
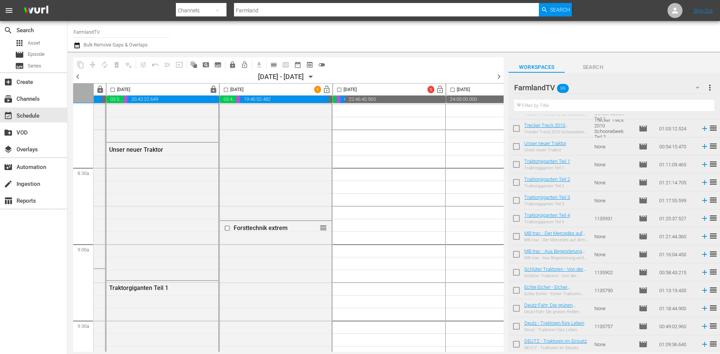
scroll to position [1237, 343]
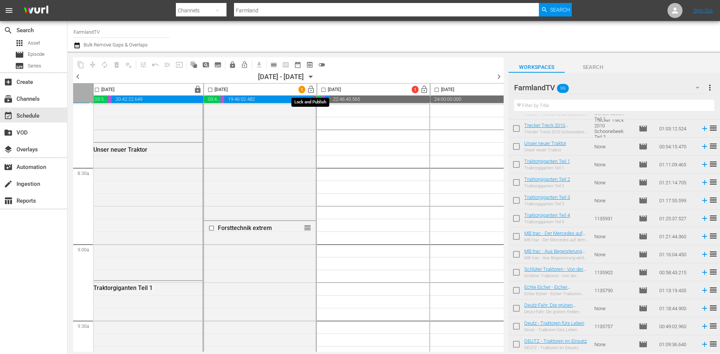
click at [310, 87] on span "lock_open" at bounding box center [311, 89] width 9 height 9
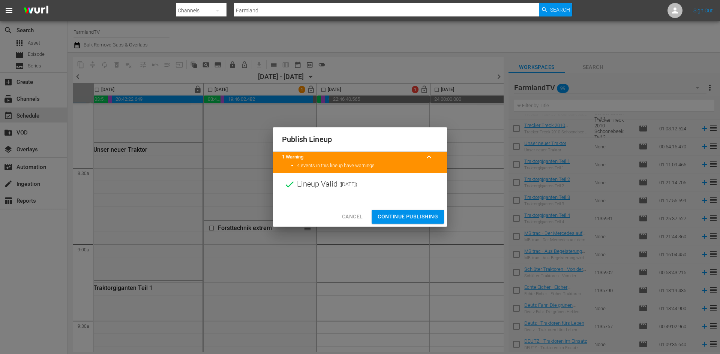
click at [406, 216] on span "Continue Publishing" at bounding box center [407, 216] width 60 height 9
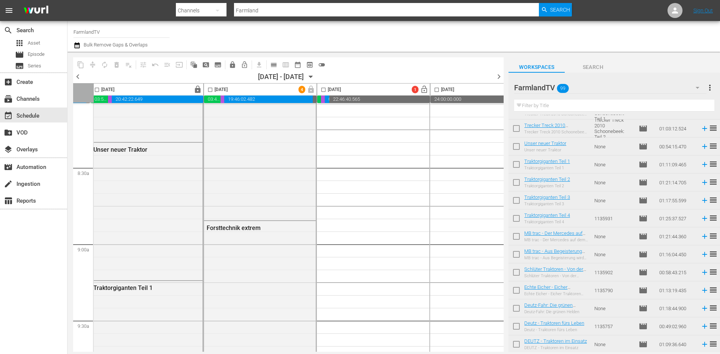
click at [315, 76] on icon "button" at bounding box center [311, 77] width 8 height 8
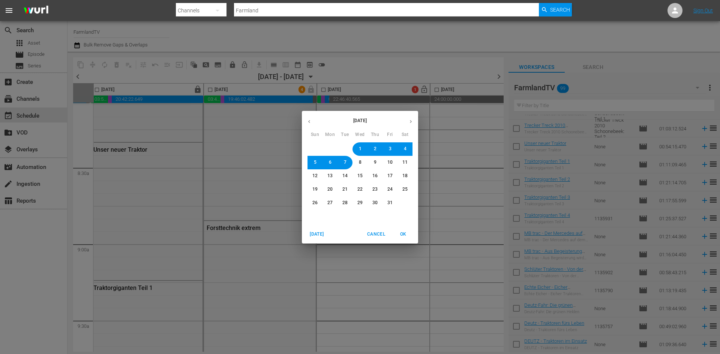
click at [310, 123] on icon "button" at bounding box center [309, 122] width 6 height 6
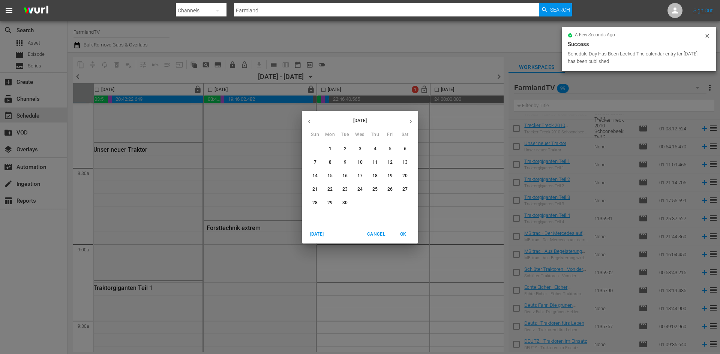
click at [315, 203] on span "28" at bounding box center [314, 203] width 5 height 6
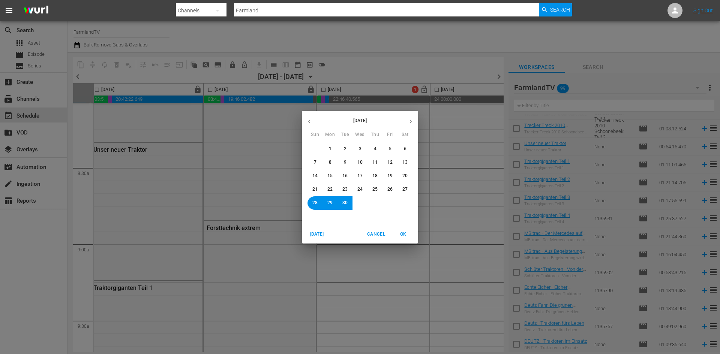
click at [401, 233] on span "OK" at bounding box center [403, 235] width 18 height 8
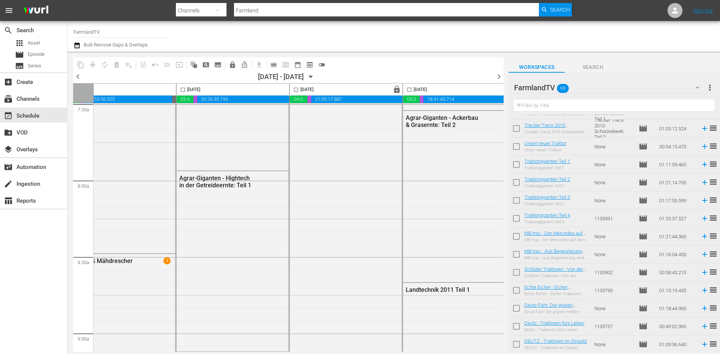
scroll to position [1148, 145]
click at [296, 65] on span "date_range_outlined" at bounding box center [297, 64] width 7 height 7
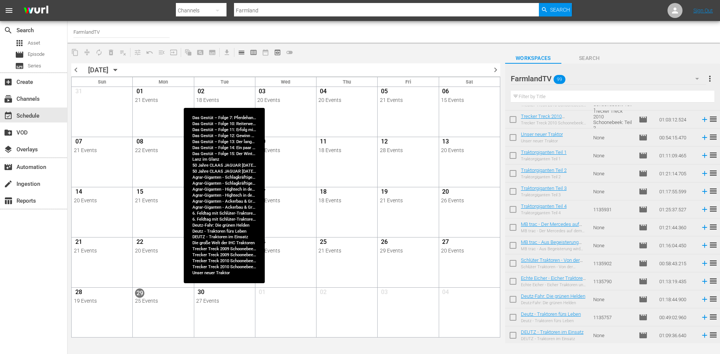
click at [203, 293] on span "30" at bounding box center [200, 293] width 9 height 9
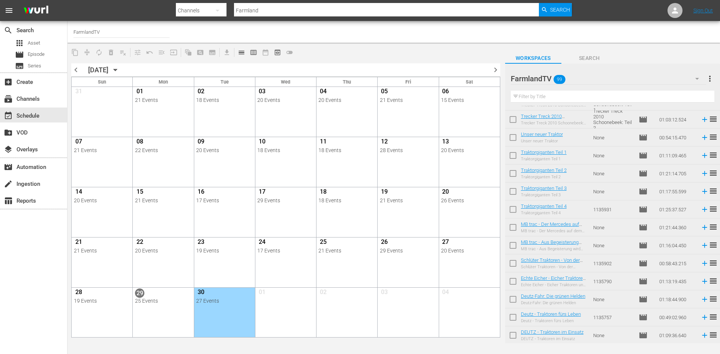
click at [108, 72] on div "SEPTEMBER 2025" at bounding box center [98, 70] width 20 height 8
click at [108, 67] on div "SEPTEMBER 2025" at bounding box center [98, 70] width 20 height 8
click at [120, 69] on icon "button" at bounding box center [115, 70] width 8 height 8
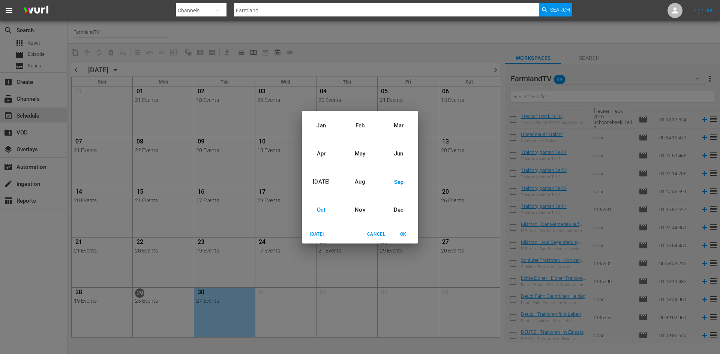
click at [323, 209] on div "Oct" at bounding box center [321, 210] width 39 height 28
click at [403, 234] on span "OK" at bounding box center [403, 235] width 18 height 8
